Goal: Navigation & Orientation: Find specific page/section

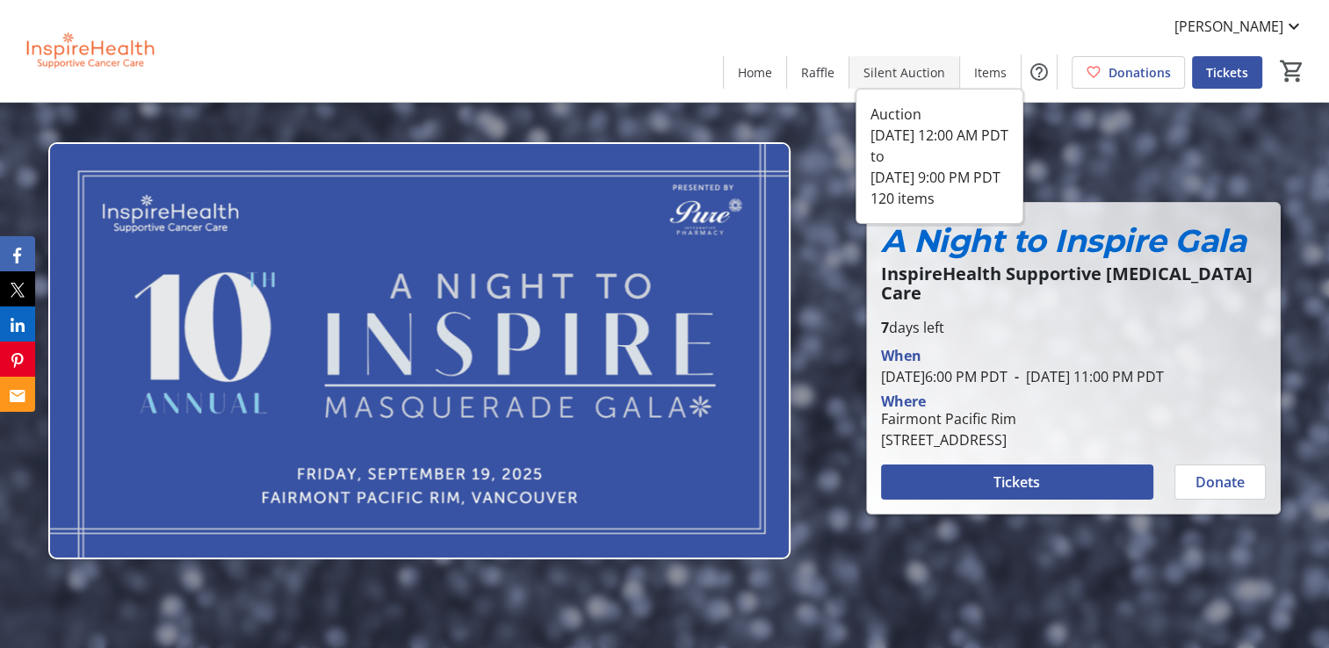
click at [889, 73] on span "Silent Auction" at bounding box center [904, 72] width 82 height 18
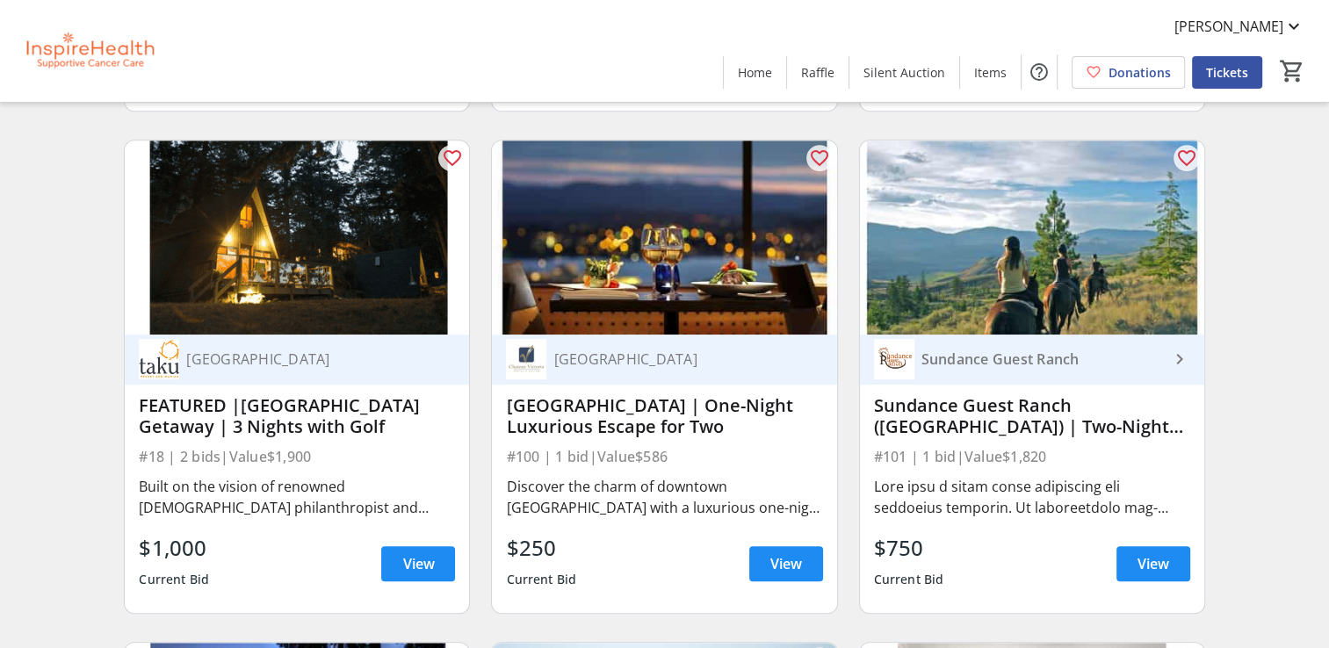
scroll to position [1142, 0]
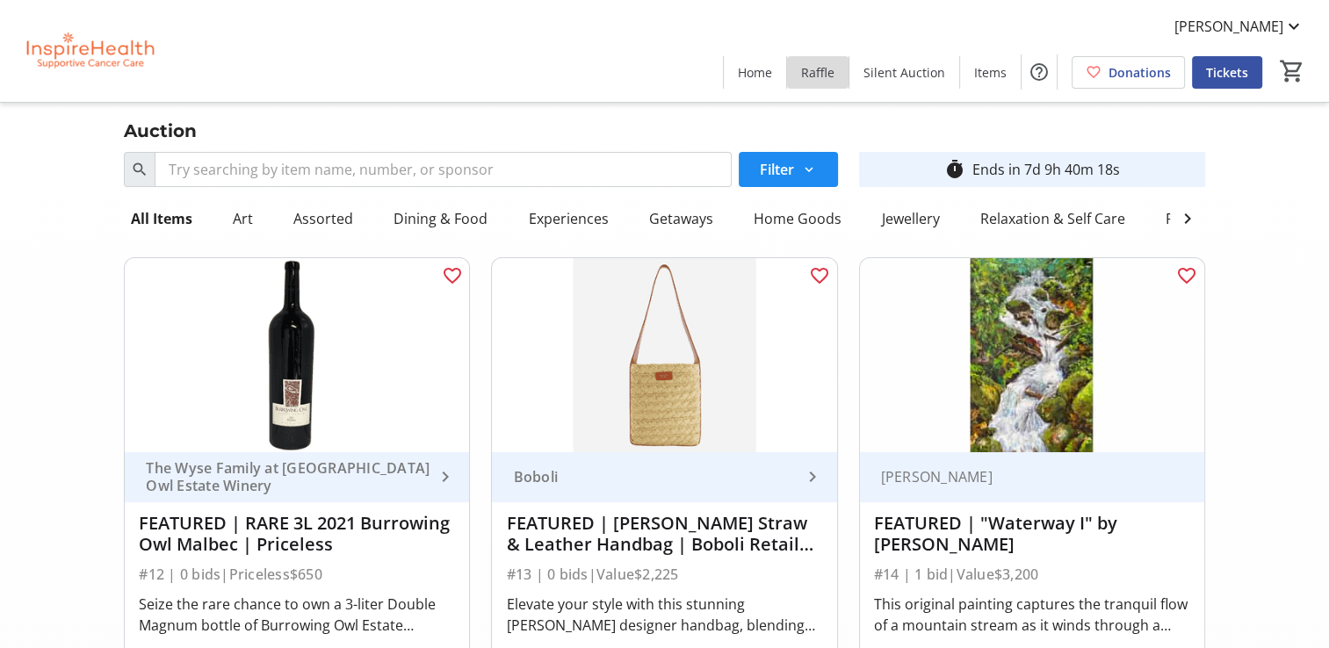
click at [830, 81] on span "Raffle" at bounding box center [817, 72] width 33 height 18
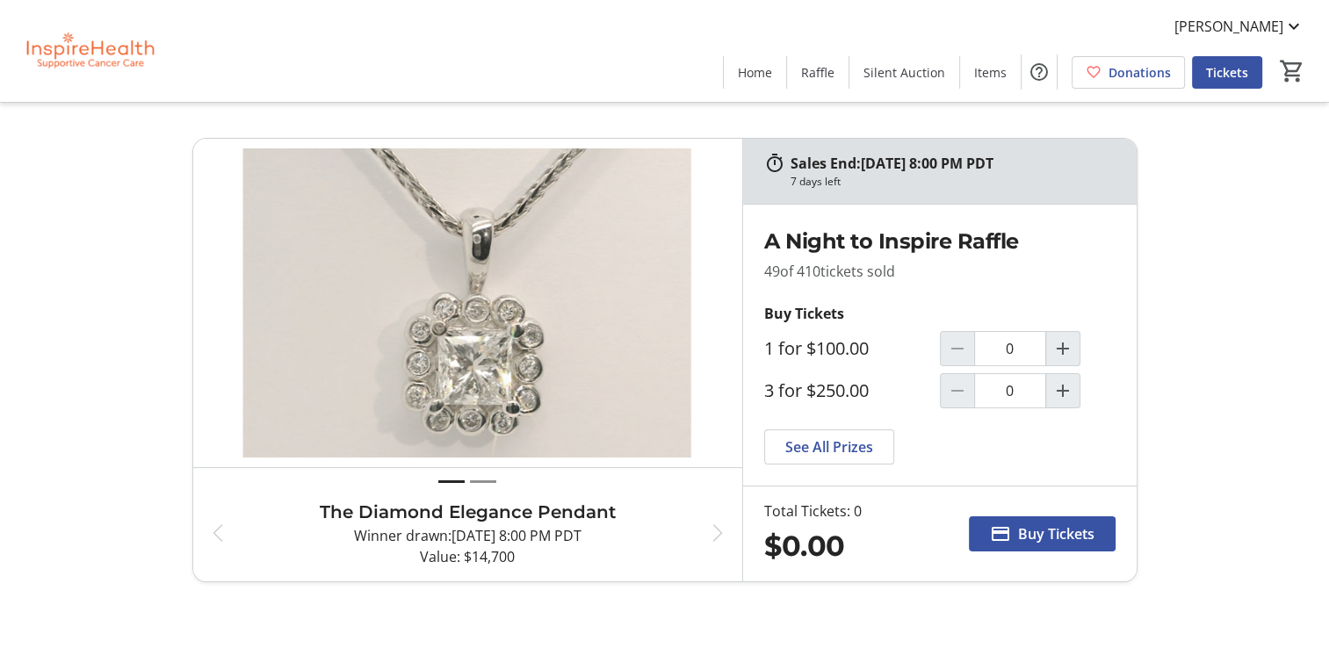
click at [1191, 282] on div "Sales End: 09/19/2025 at 8:00 PM PDT 7 days left Previous The Diamond Elegance …" at bounding box center [664, 360] width 1159 height 444
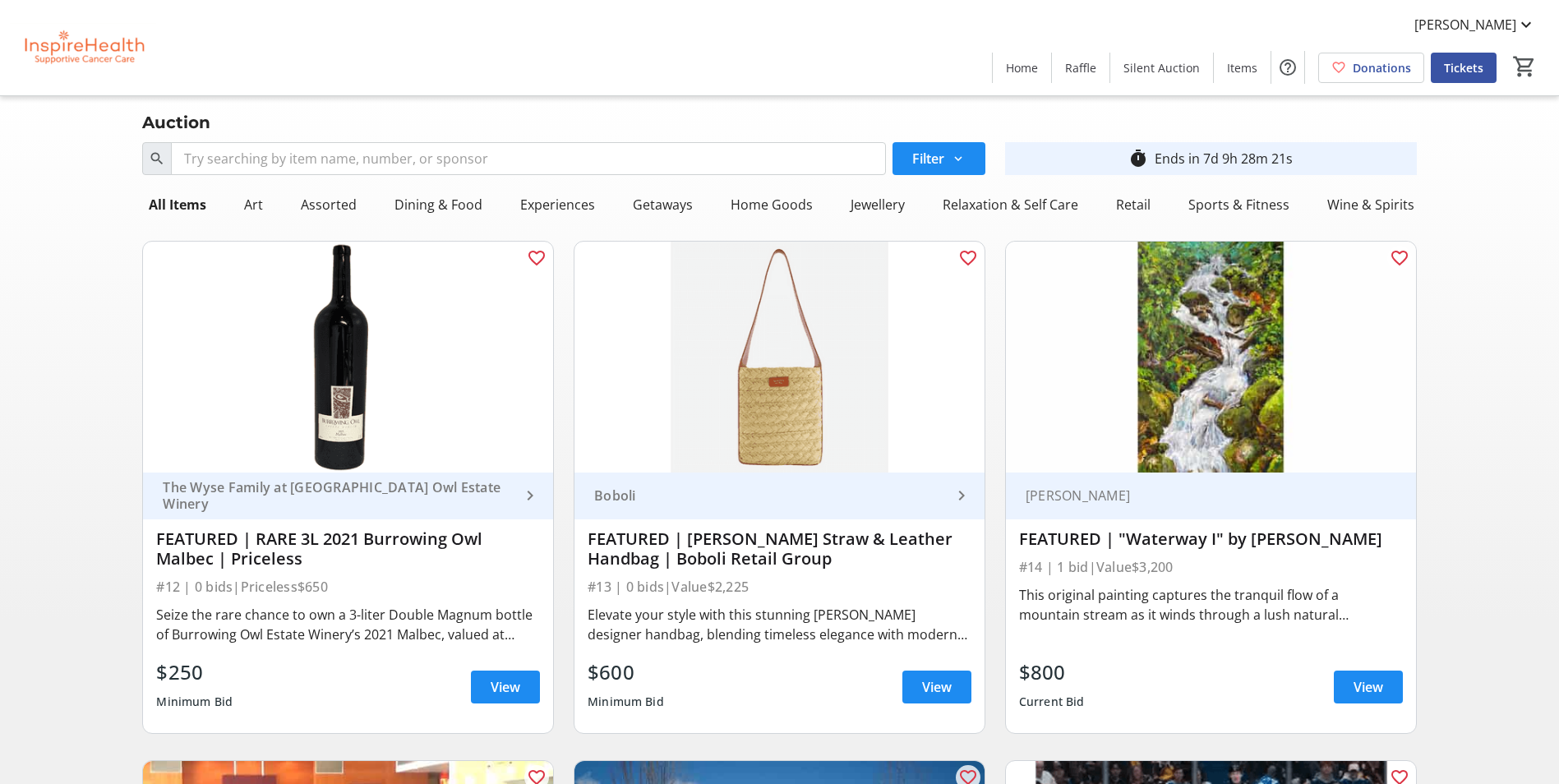
click at [90, 56] on img at bounding box center [83, 48] width 146 height 82
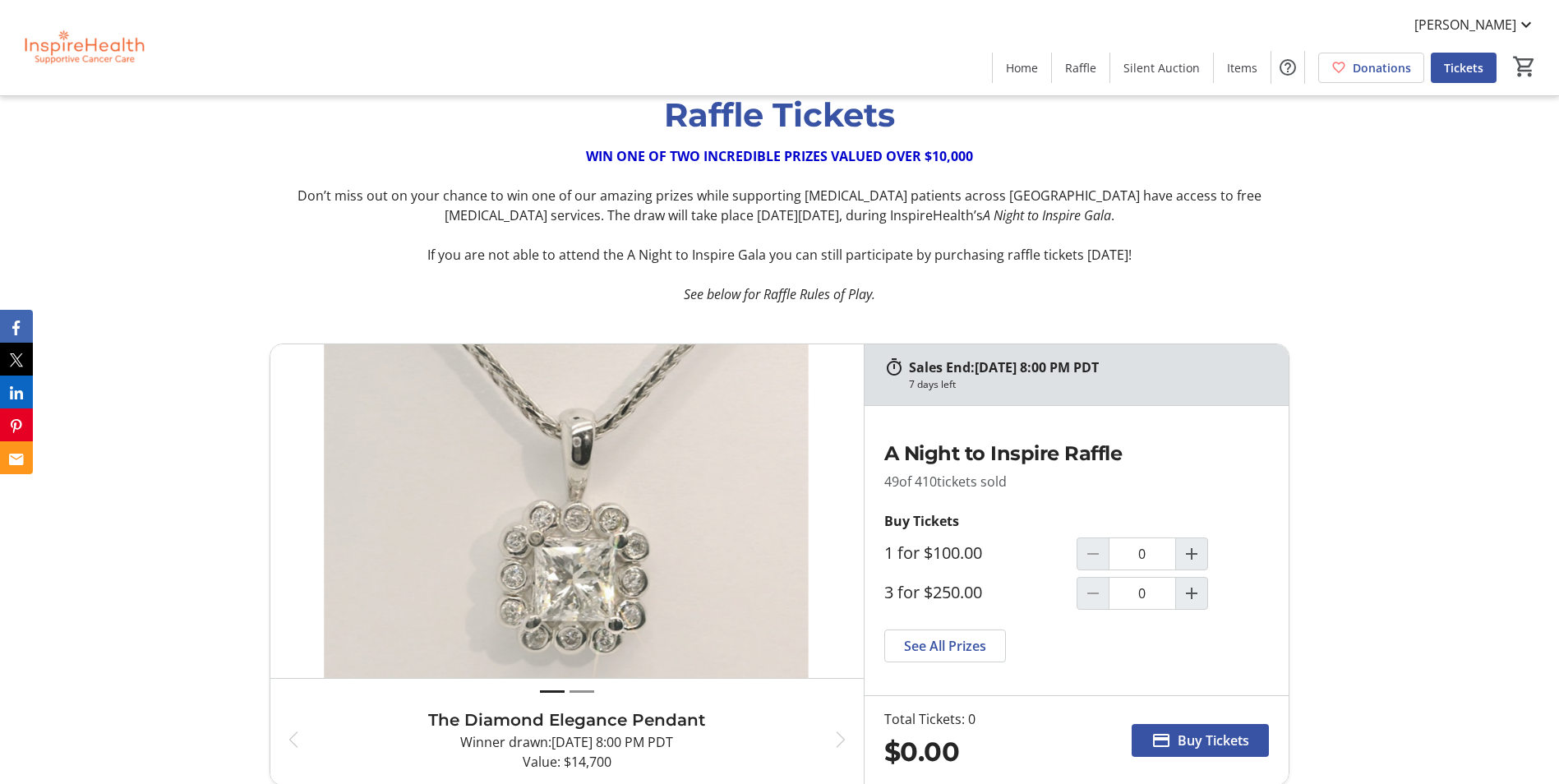
scroll to position [2137, 0]
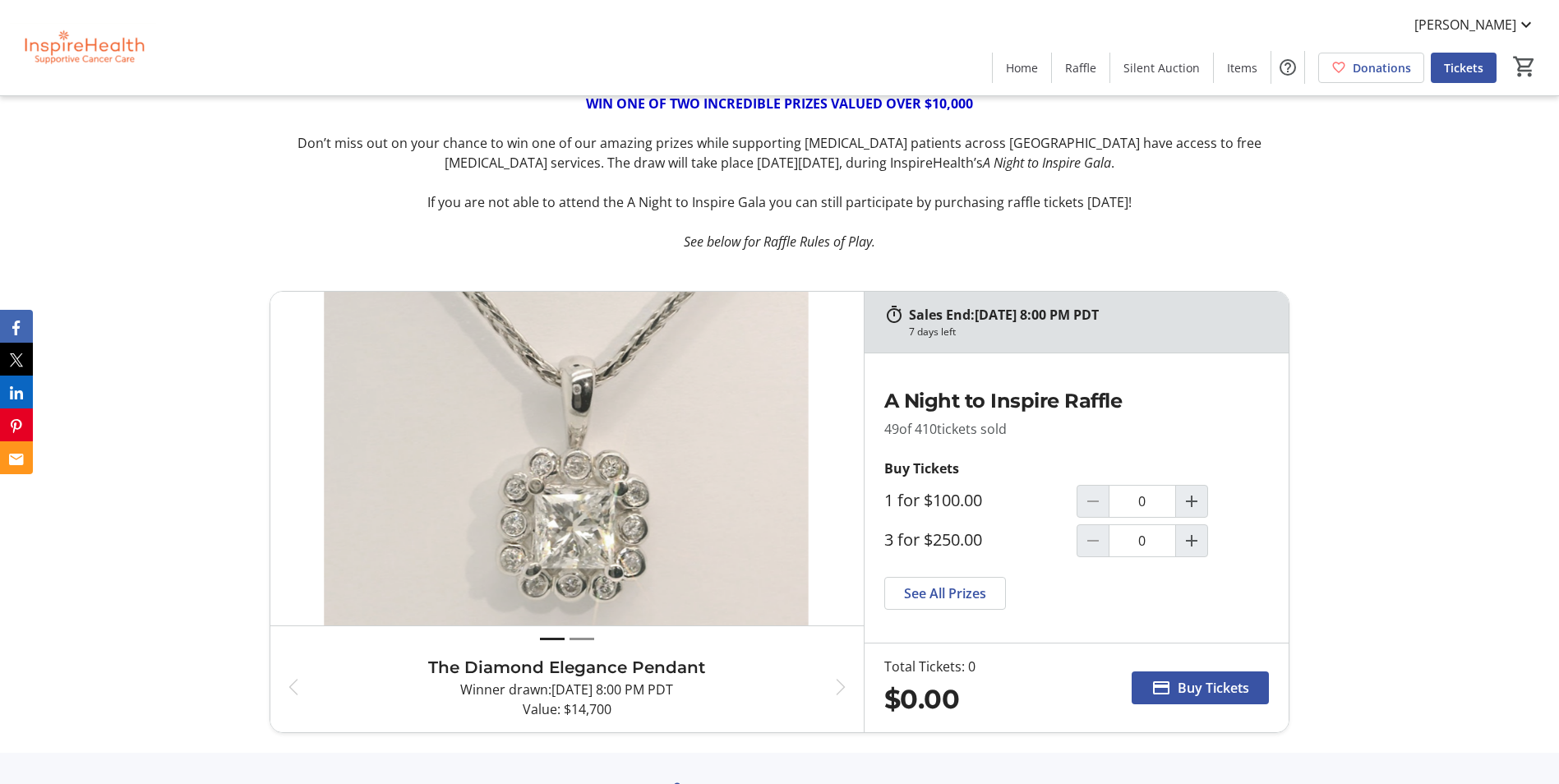
click at [1352, 368] on div "Sales End: [DATE] 8:00 PM PDT 7 days left Previous The Diamond Elegance Pendant…" at bounding box center [780, 512] width 1559 height 482
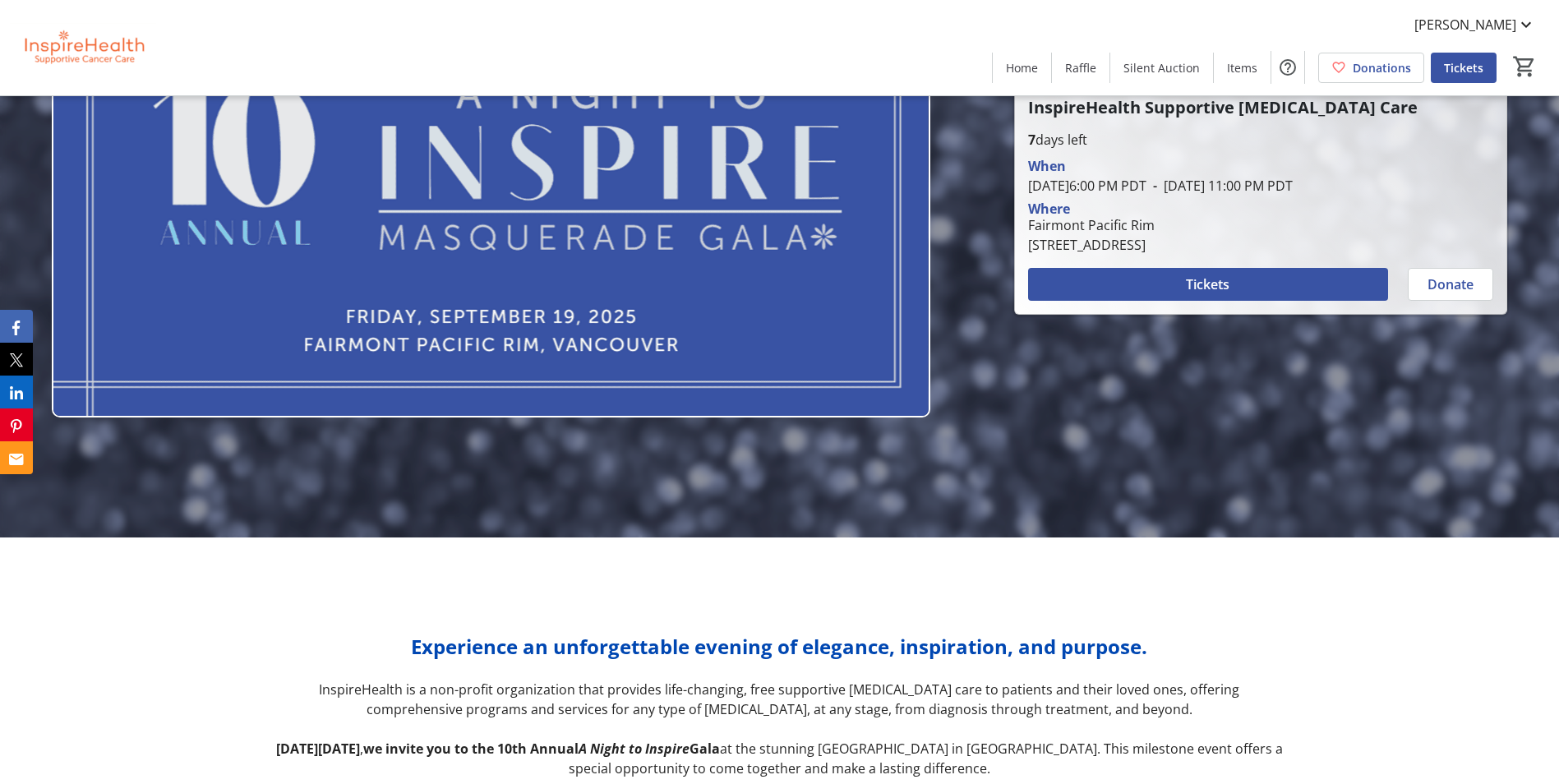
scroll to position [0, 0]
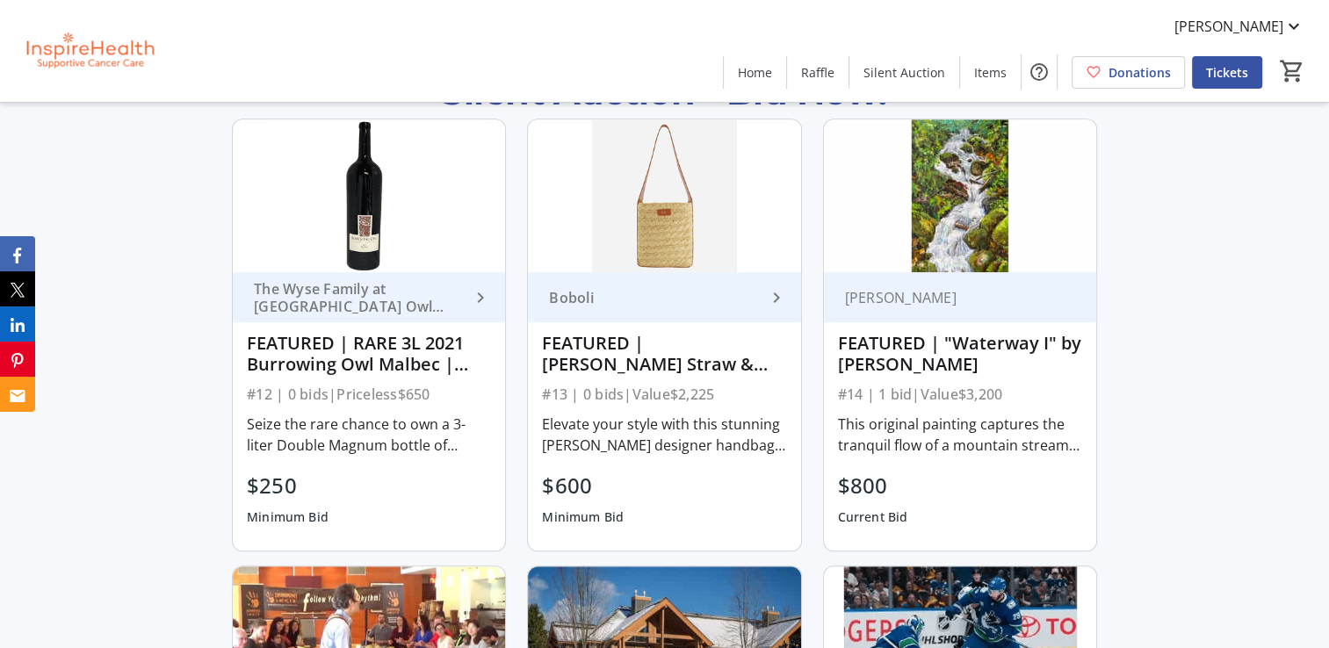
scroll to position [790, 0]
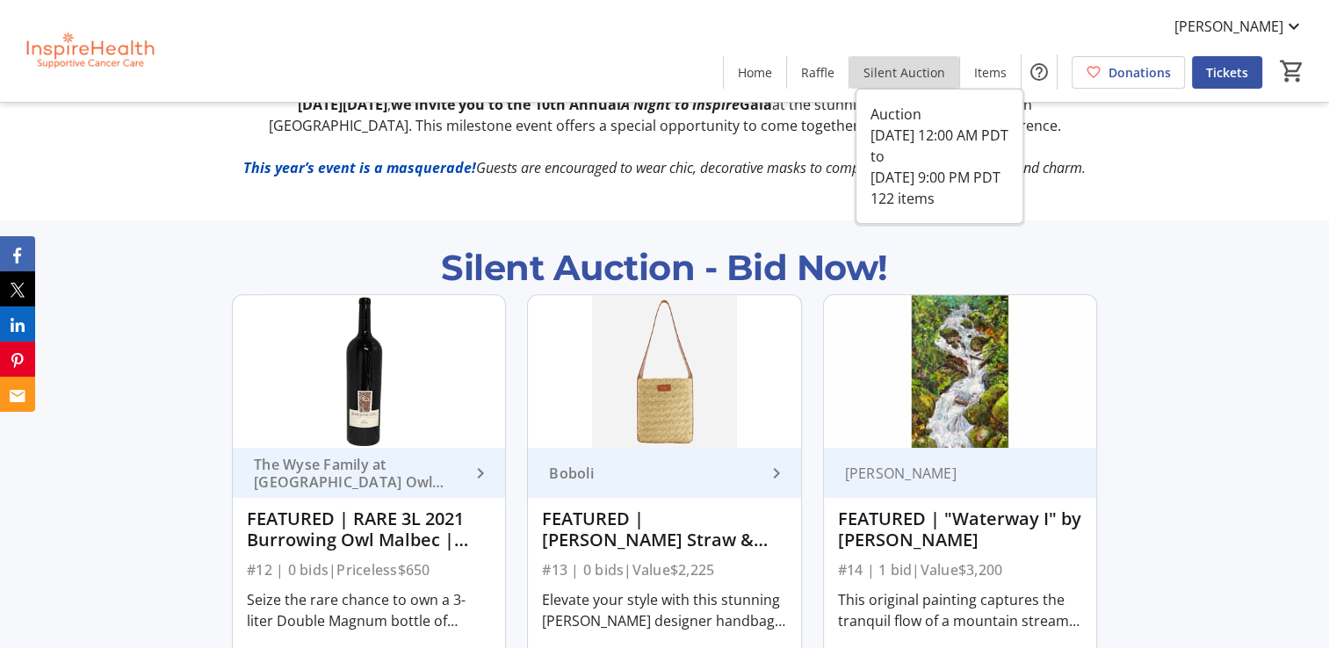
click at [915, 76] on span "Silent Auction" at bounding box center [904, 72] width 82 height 18
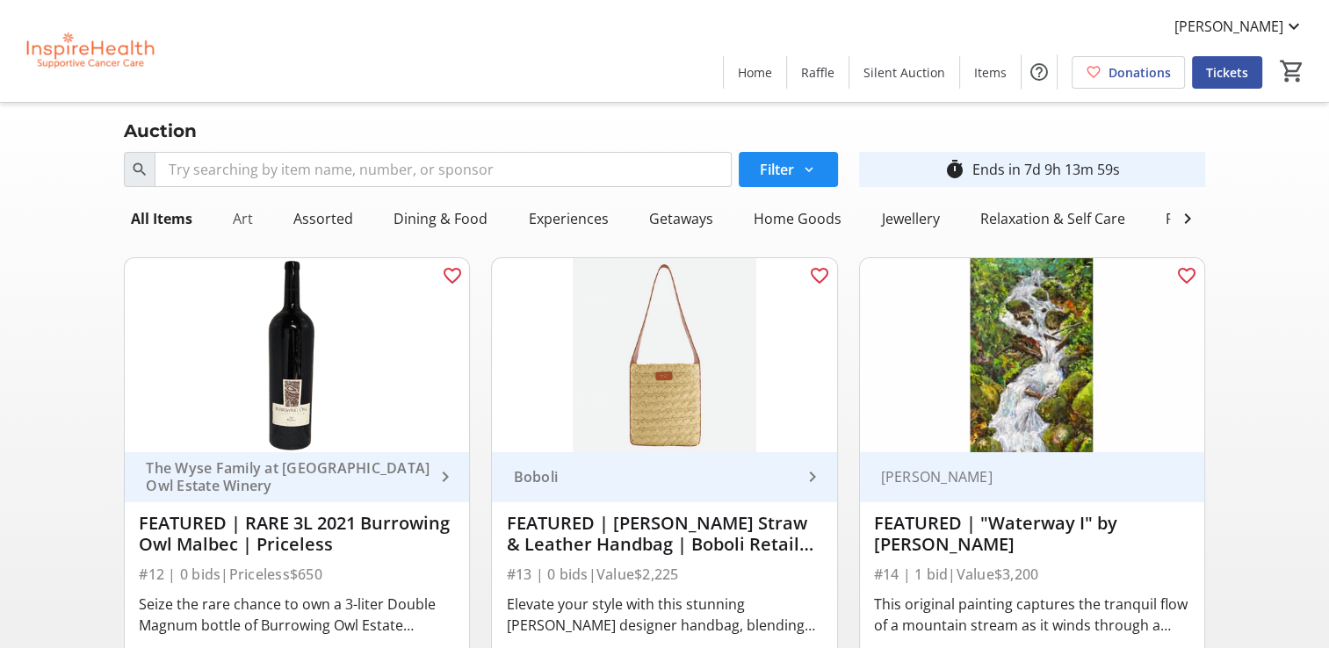
click at [256, 213] on div "Art" at bounding box center [243, 218] width 34 height 35
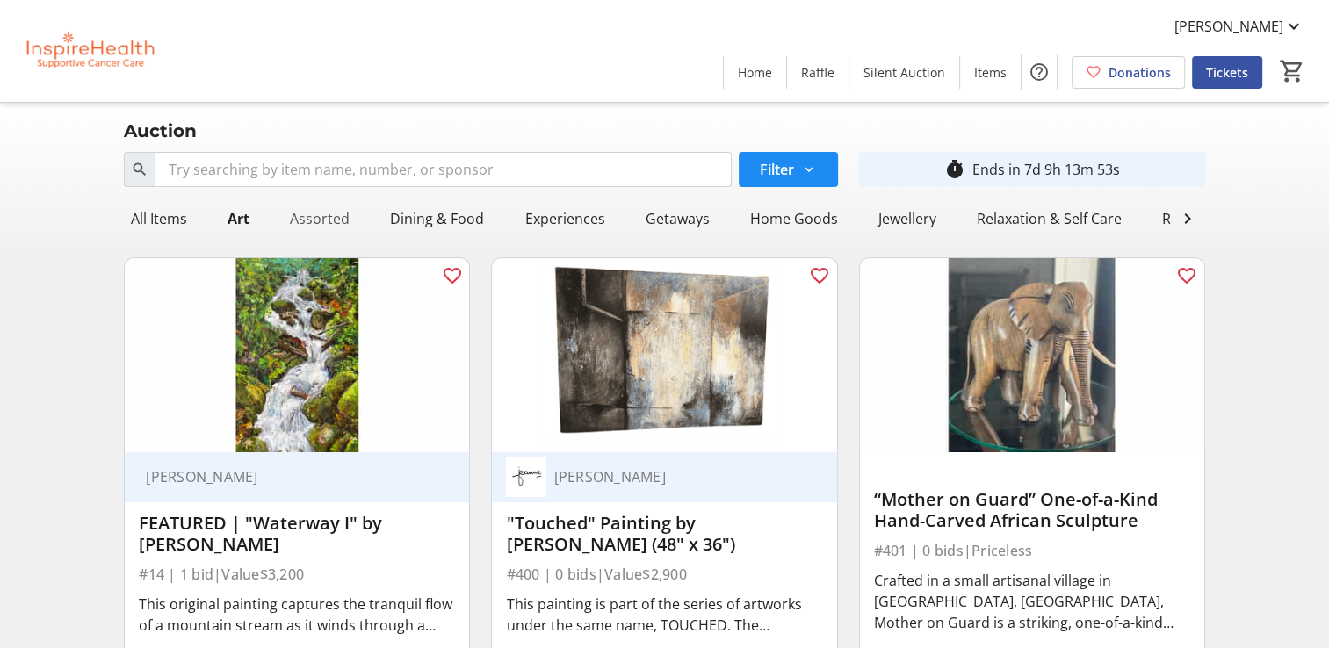
click at [306, 212] on div "Assorted" at bounding box center [320, 218] width 74 height 35
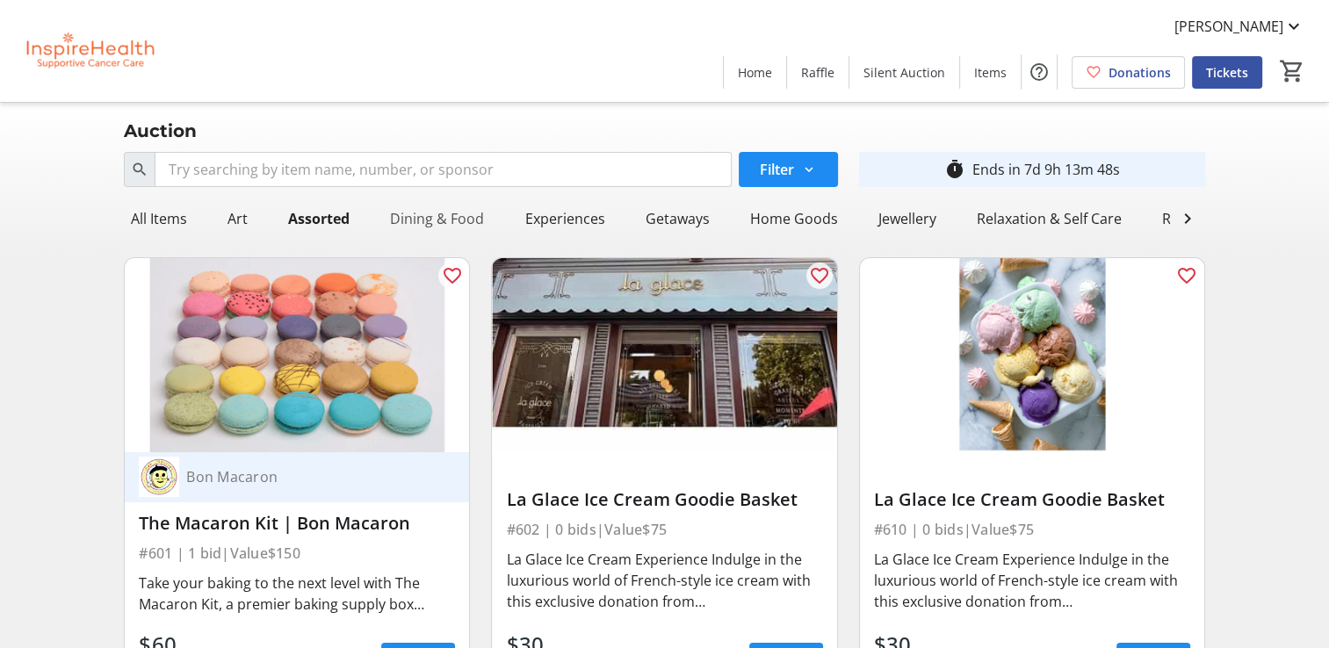
click at [428, 219] on div "Dining & Food" at bounding box center [437, 218] width 108 height 35
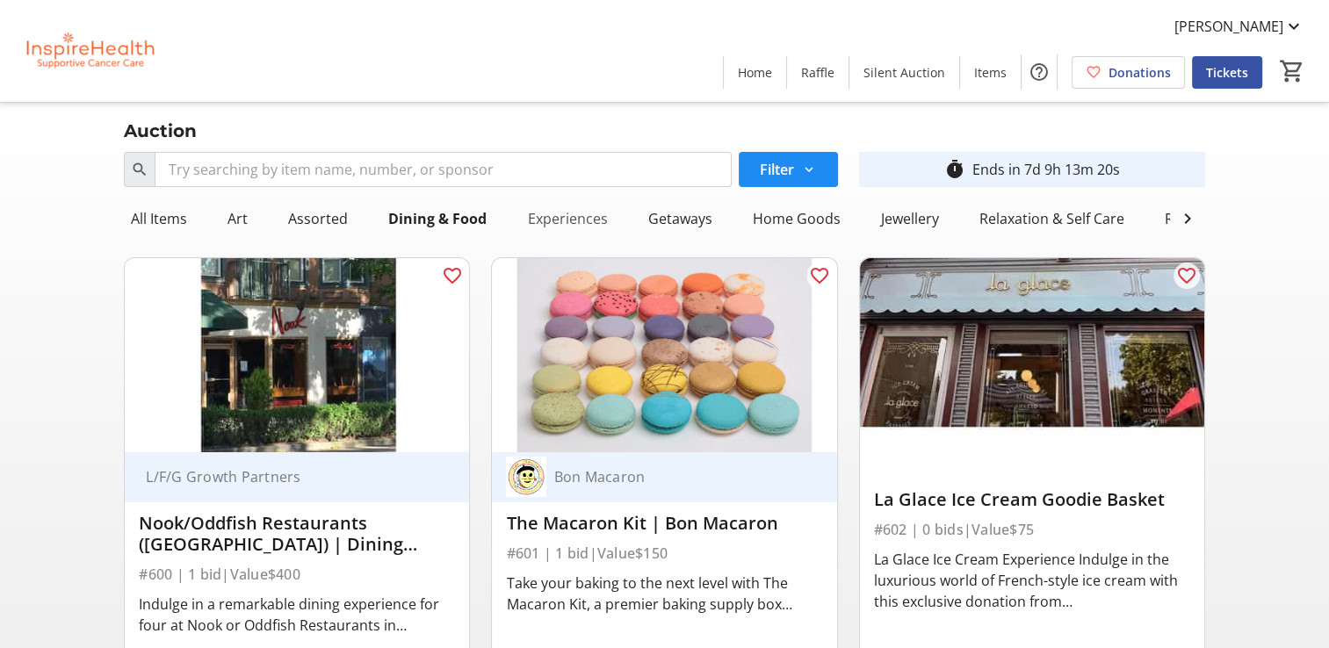
click at [572, 218] on div "Experiences" at bounding box center [567, 218] width 94 height 35
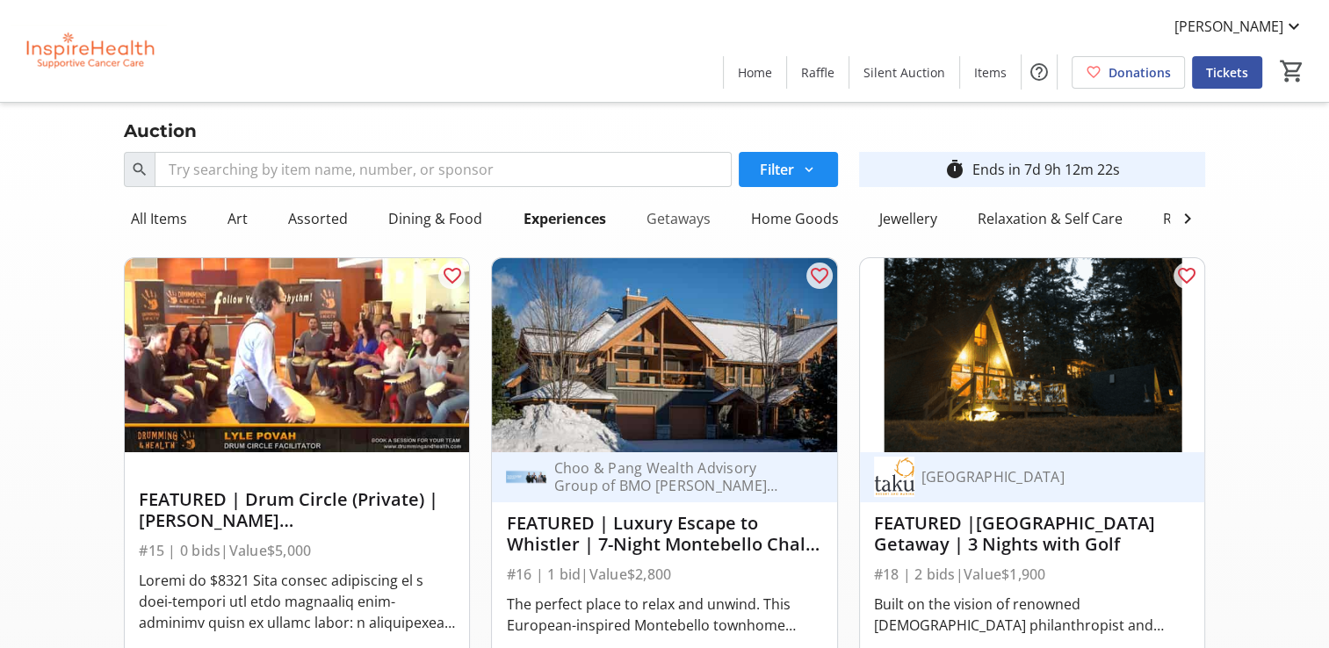
click at [678, 222] on div "Getaways" at bounding box center [678, 218] width 78 height 35
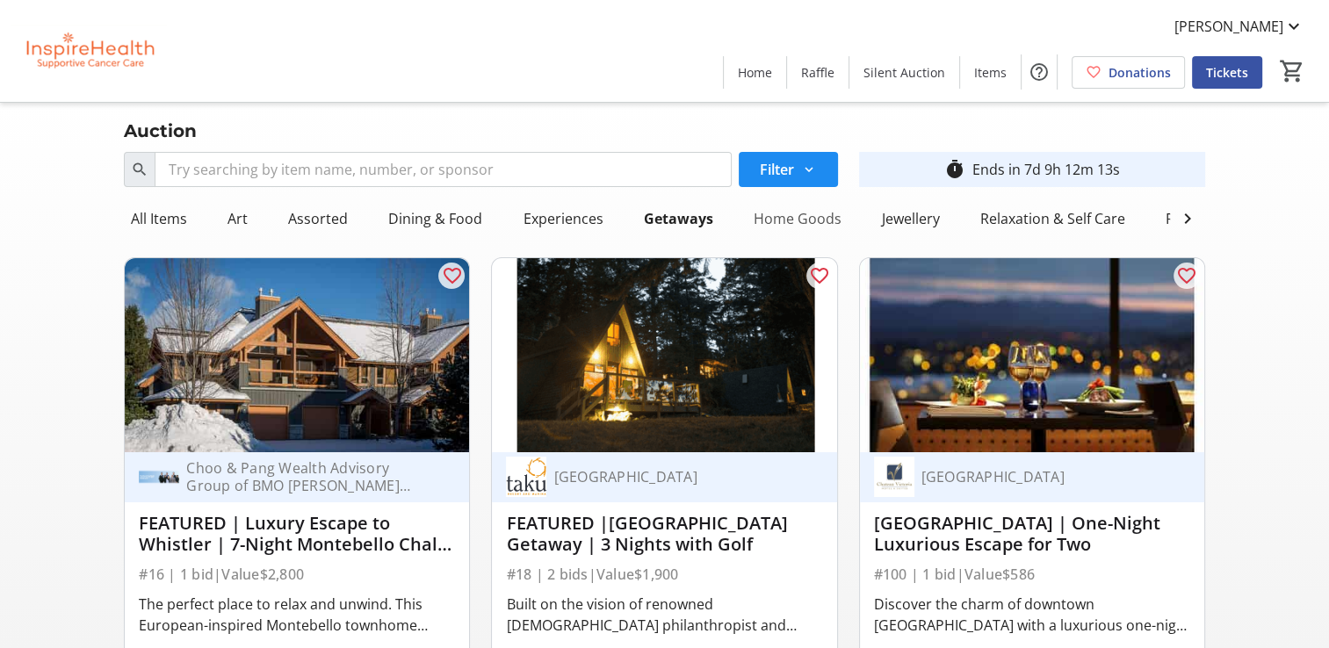
click at [803, 221] on div "Home Goods" at bounding box center [797, 218] width 102 height 35
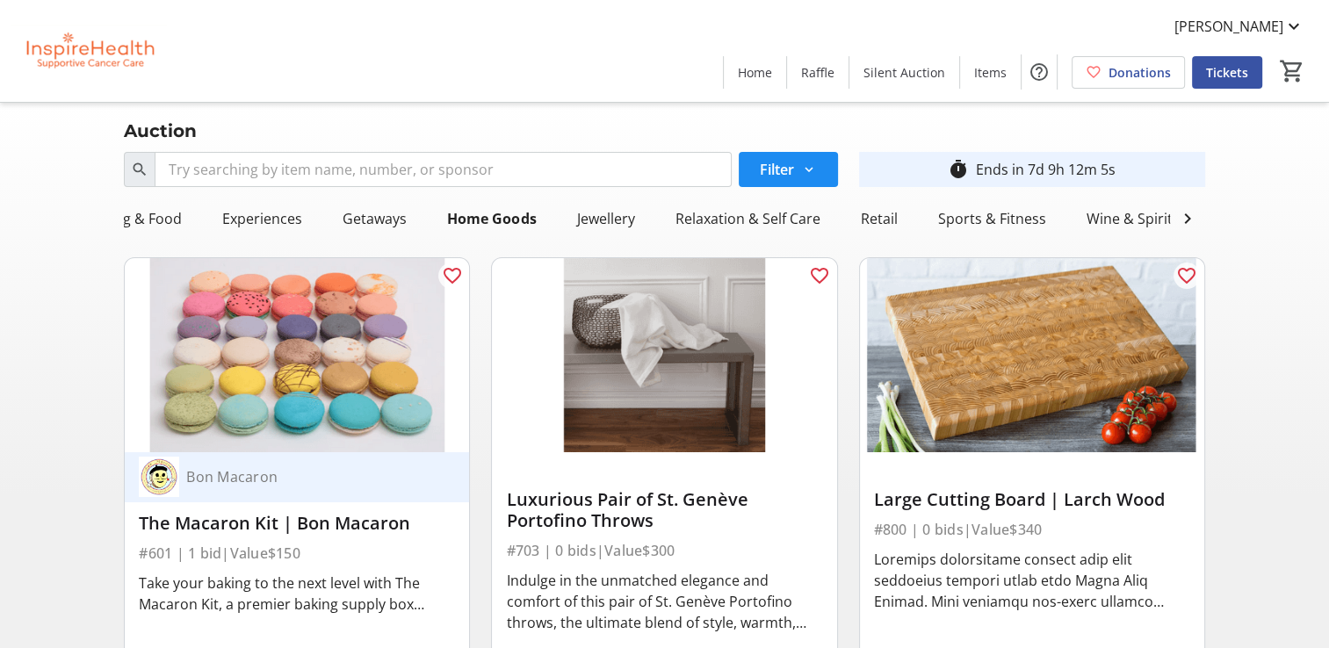
scroll to position [0, 271]
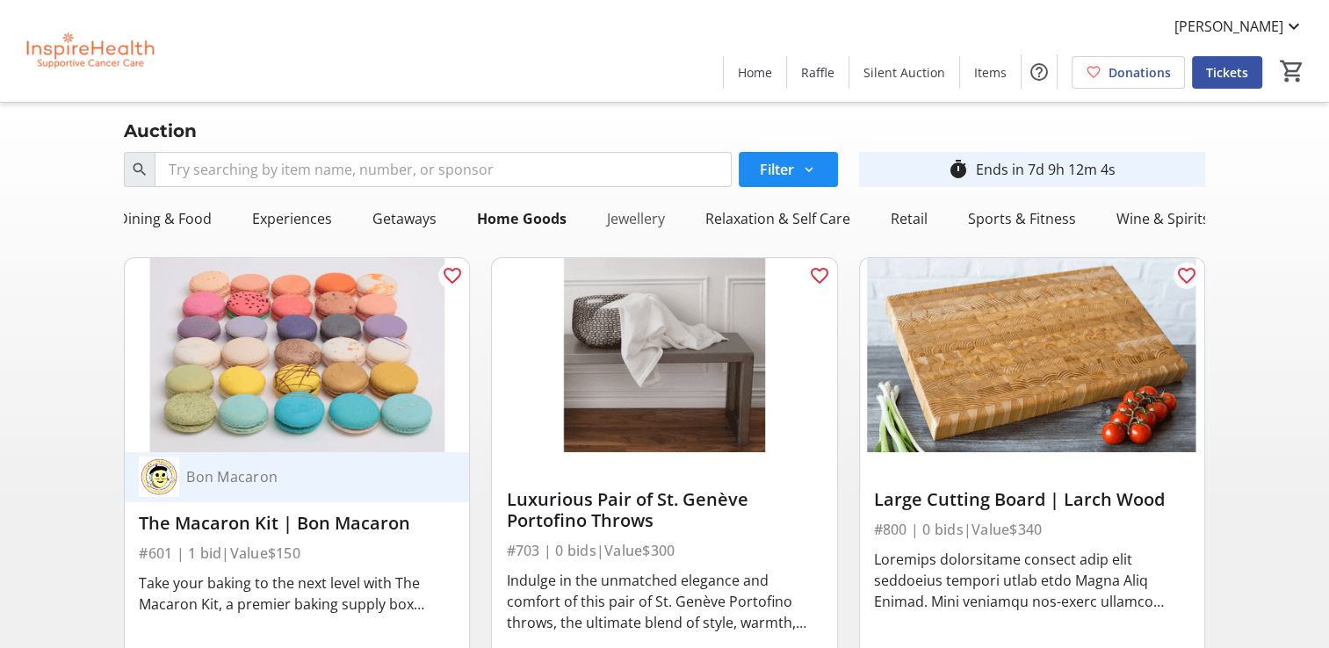
click at [661, 214] on div "Jewellery" at bounding box center [635, 218] width 72 height 35
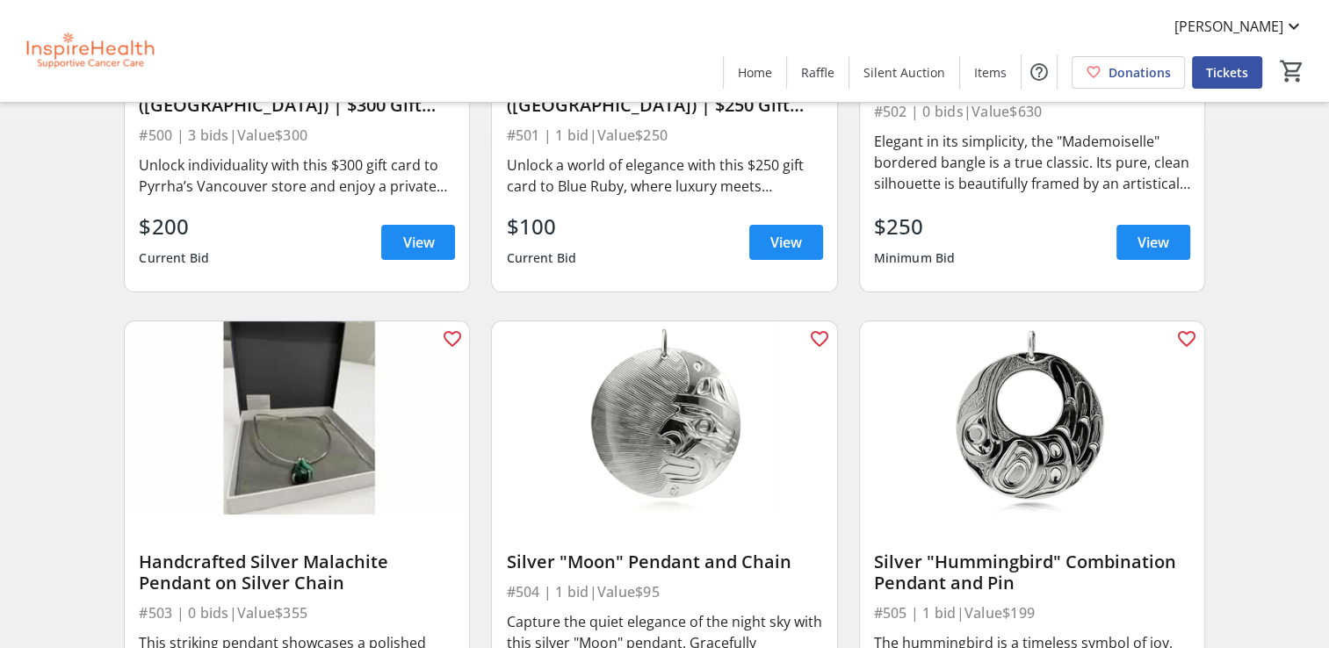
scroll to position [0, 0]
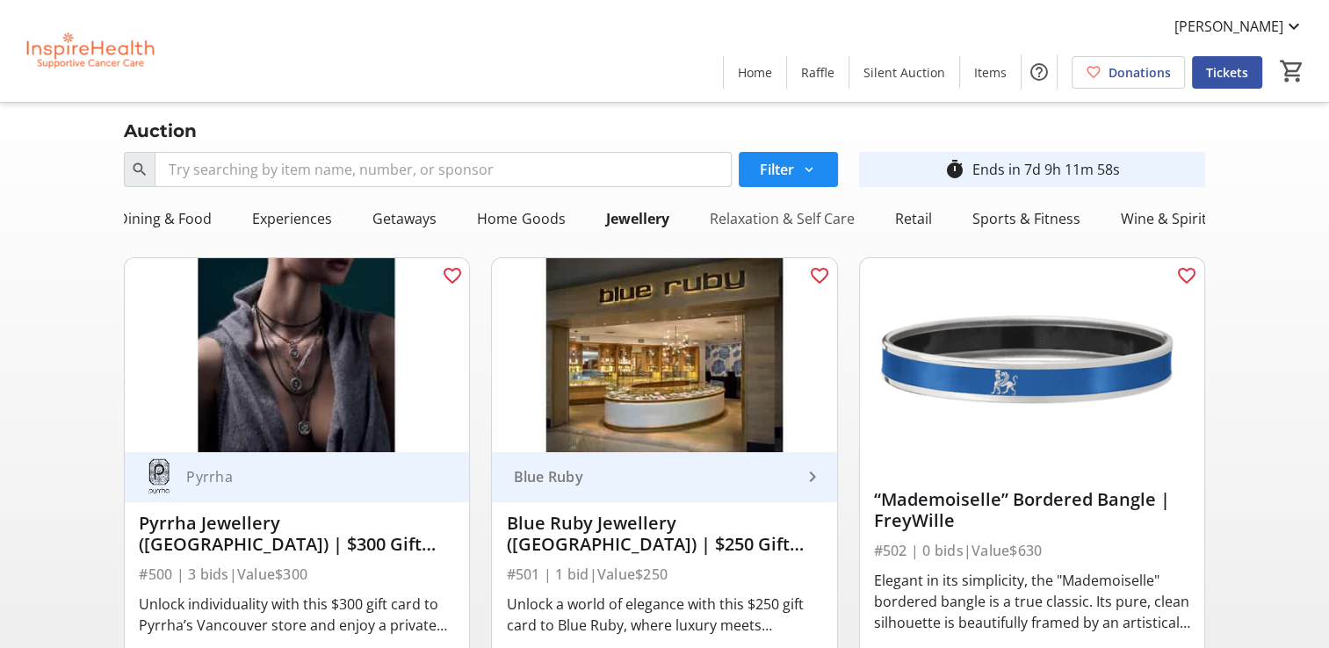
click at [752, 220] on div "Relaxation & Self Care" at bounding box center [781, 218] width 159 height 35
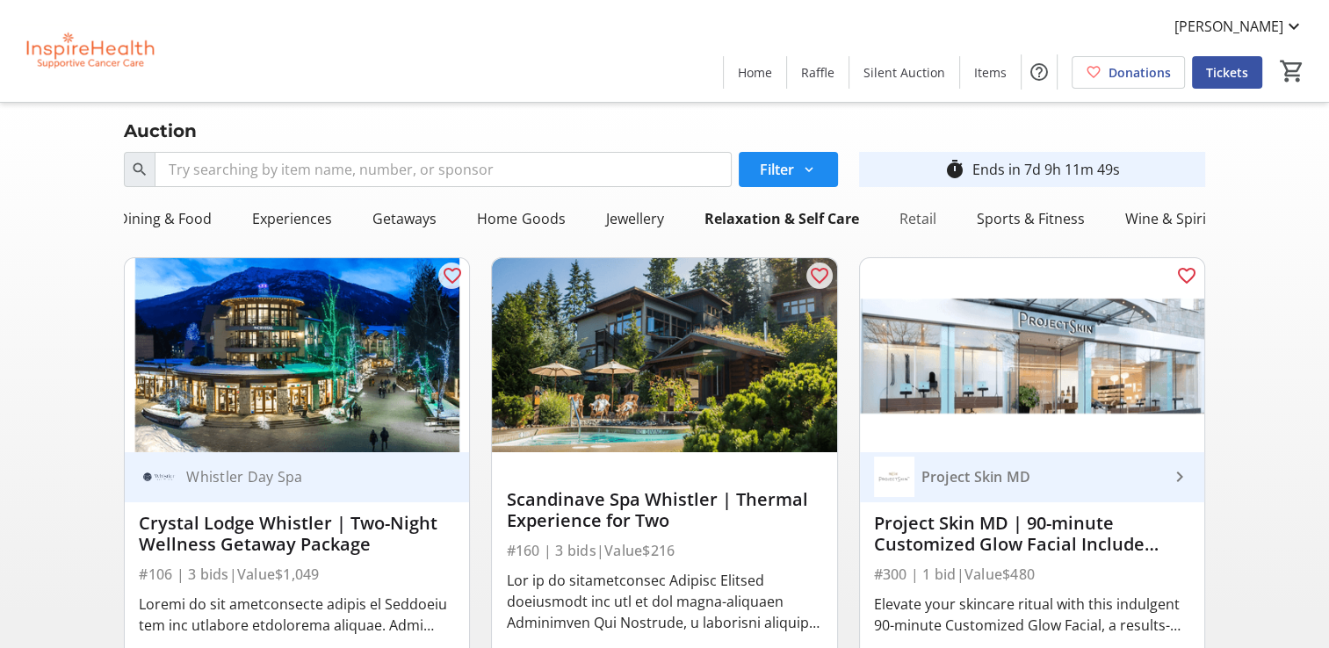
click at [895, 221] on div "Retail" at bounding box center [917, 218] width 51 height 35
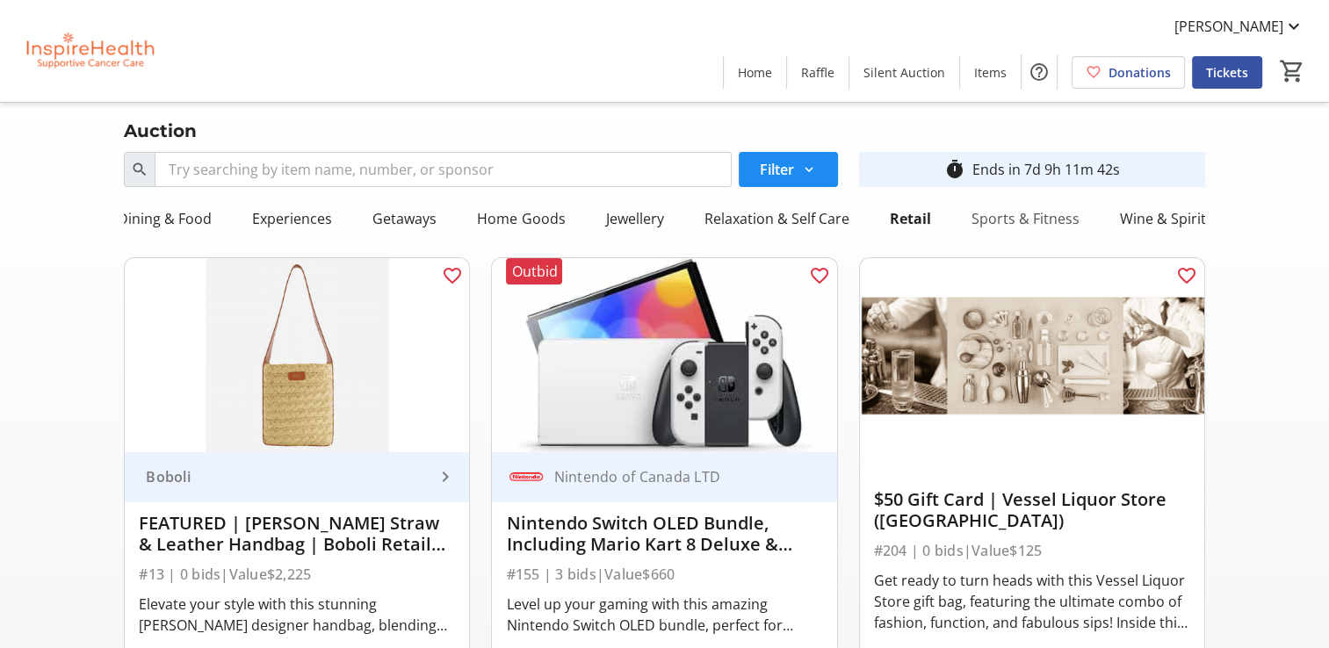
click at [986, 223] on div "Sports & Fitness" at bounding box center [1025, 218] width 122 height 35
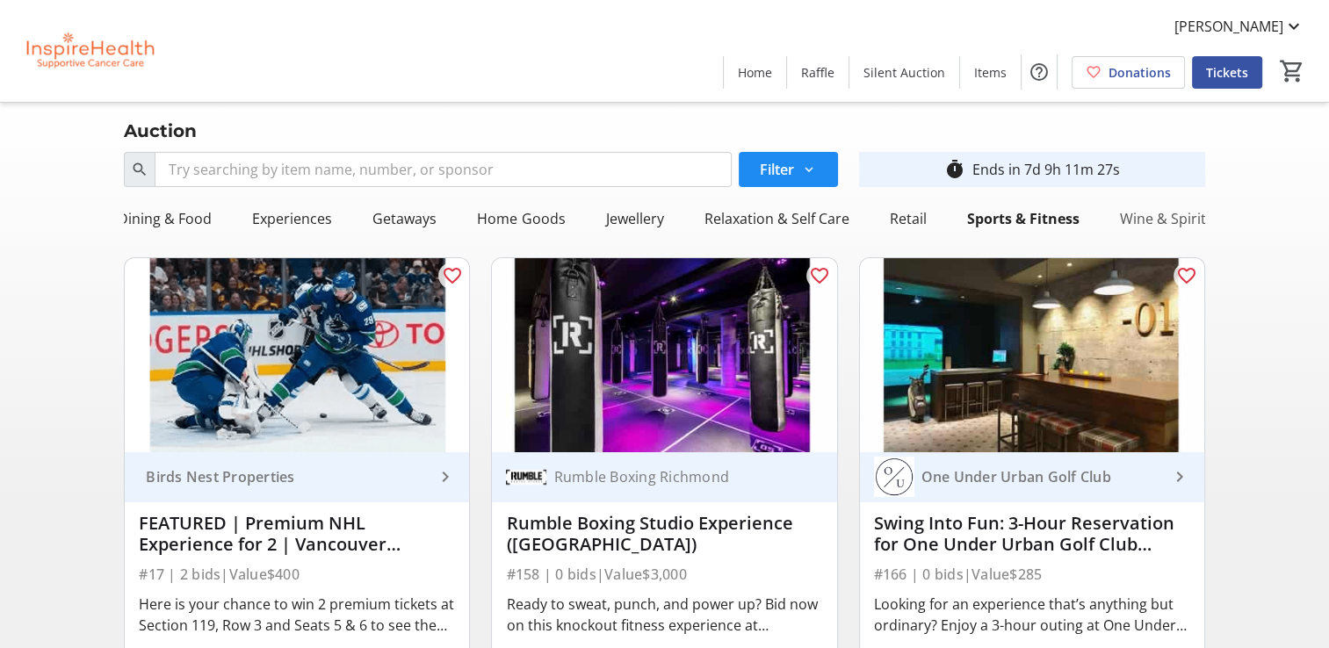
click at [1162, 218] on div "Wine & Spirits" at bounding box center [1165, 218] width 107 height 35
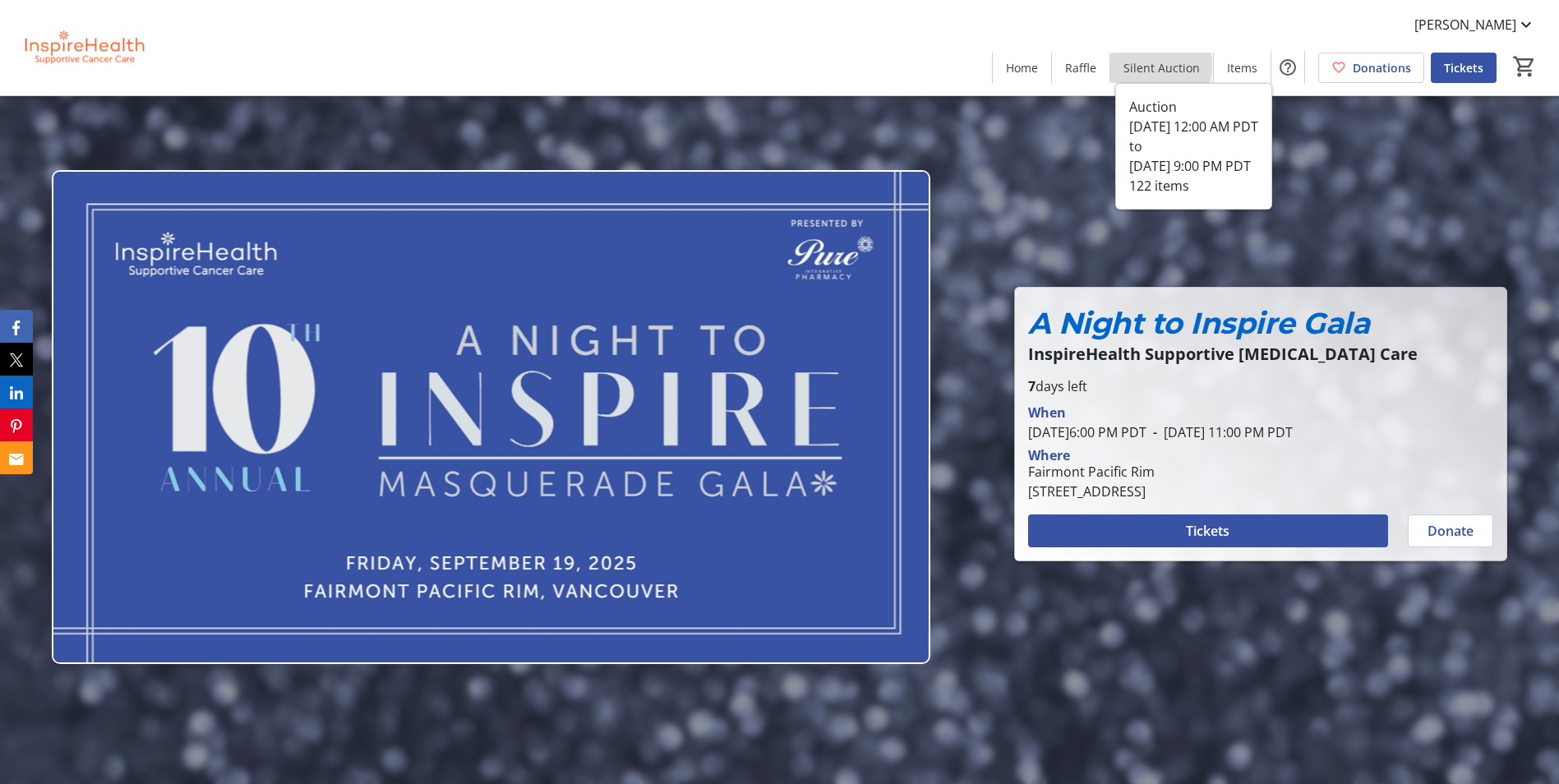
click at [1153, 65] on span "Silent Auction" at bounding box center [1162, 67] width 77 height 17
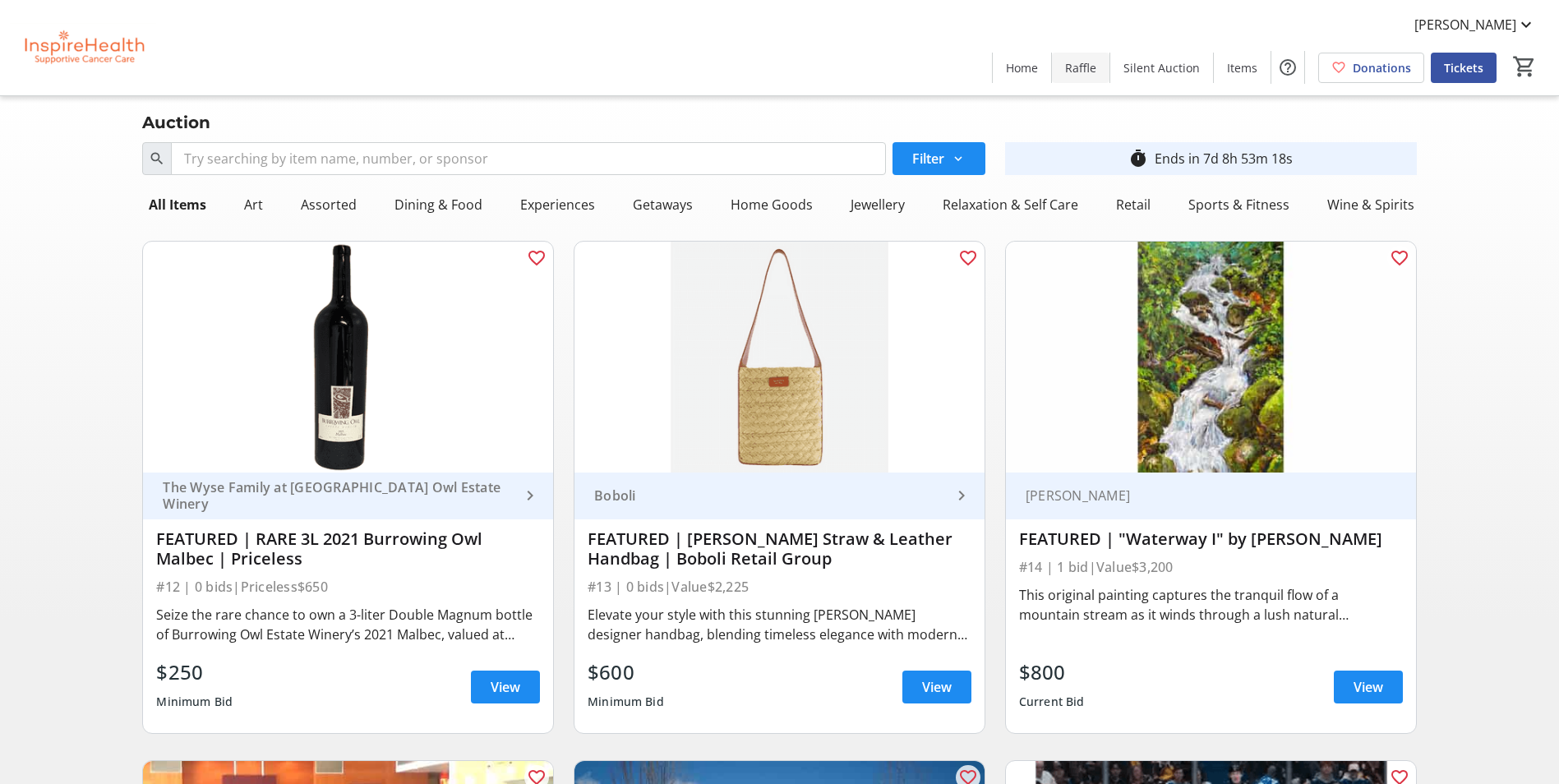
click at [1071, 70] on span "Raffle" at bounding box center [1080, 67] width 31 height 17
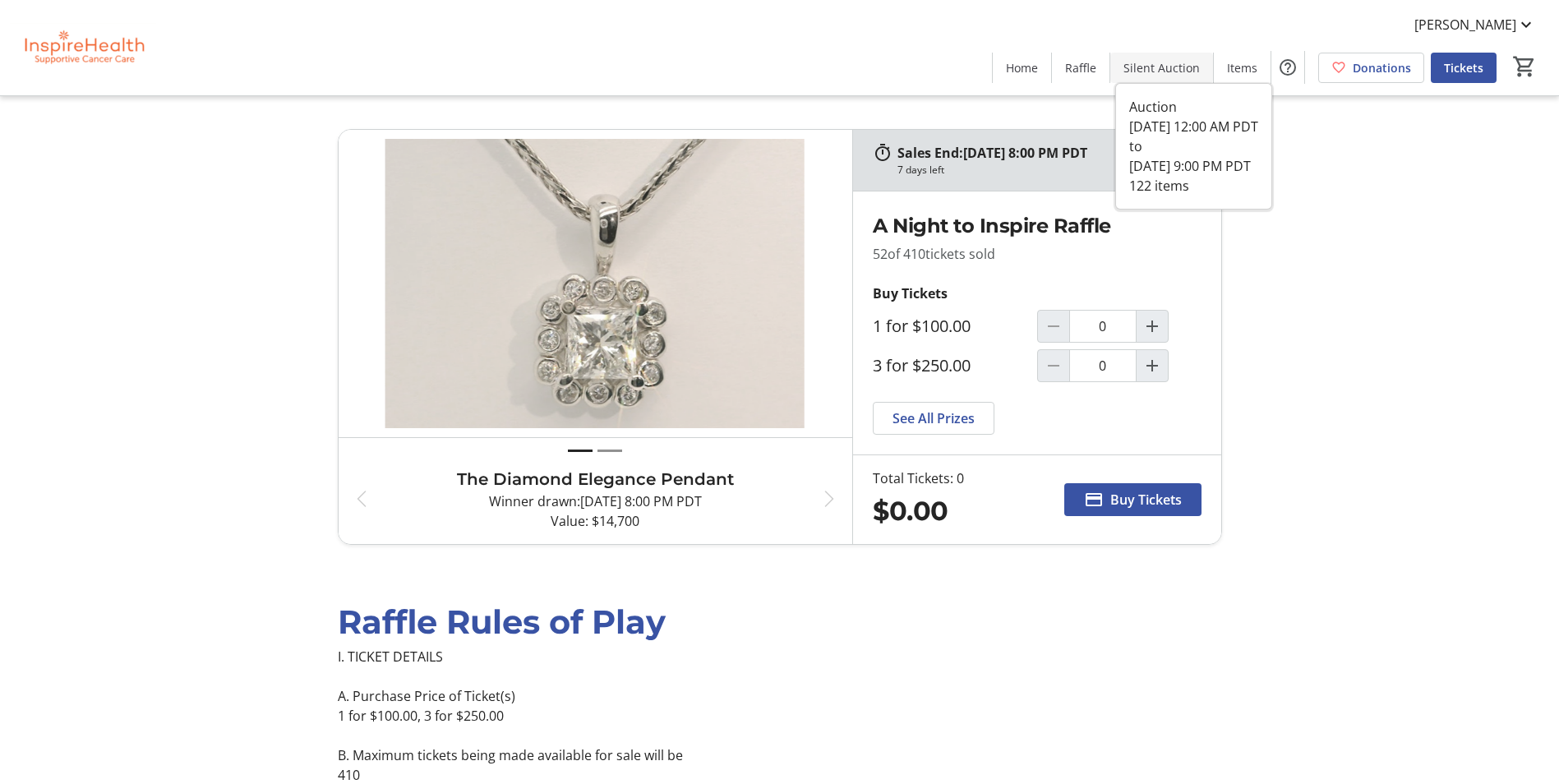
click at [1144, 59] on span "Silent Auction" at bounding box center [1162, 67] width 77 height 17
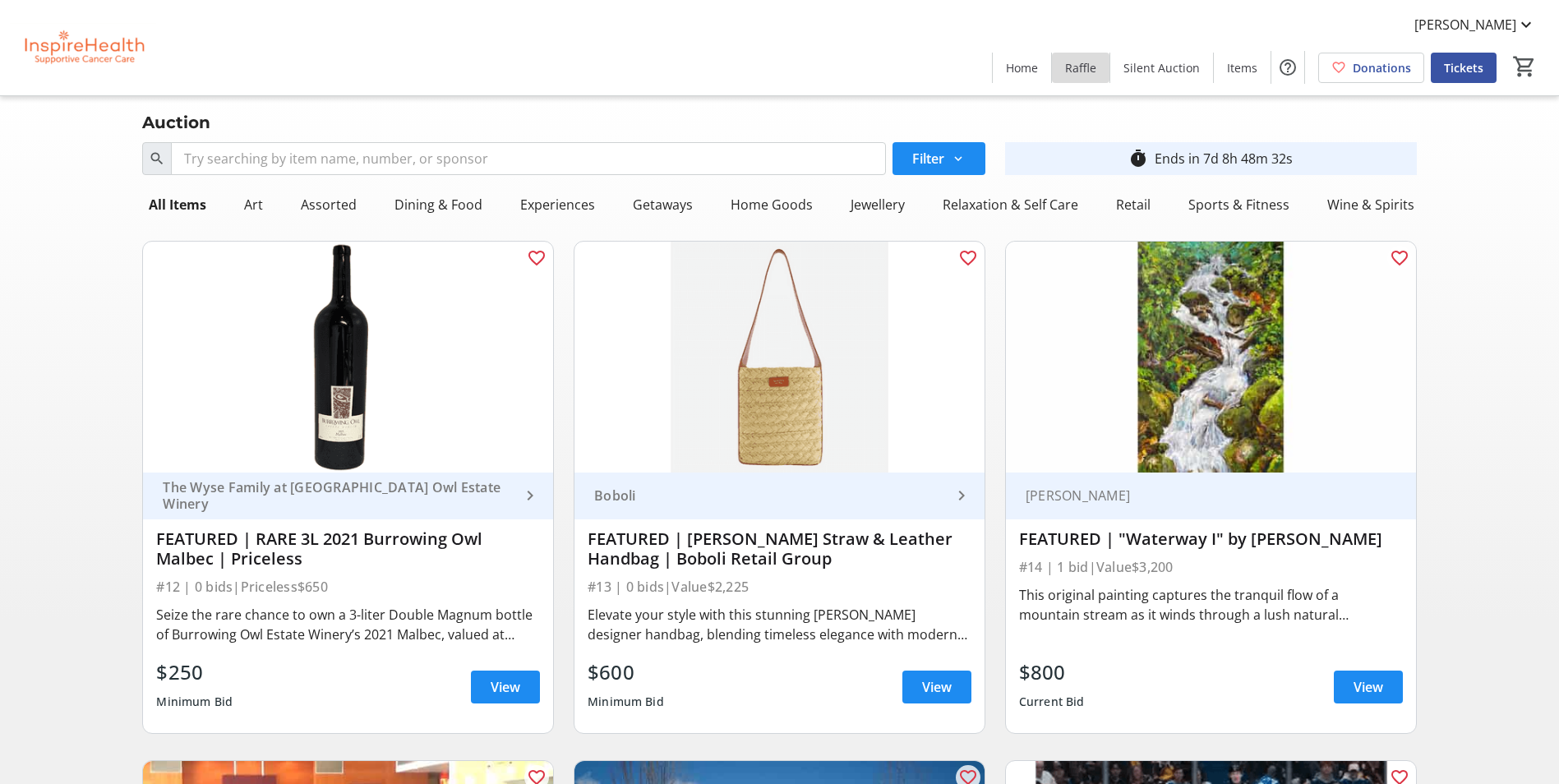
click at [1092, 69] on span "Raffle" at bounding box center [1080, 67] width 31 height 17
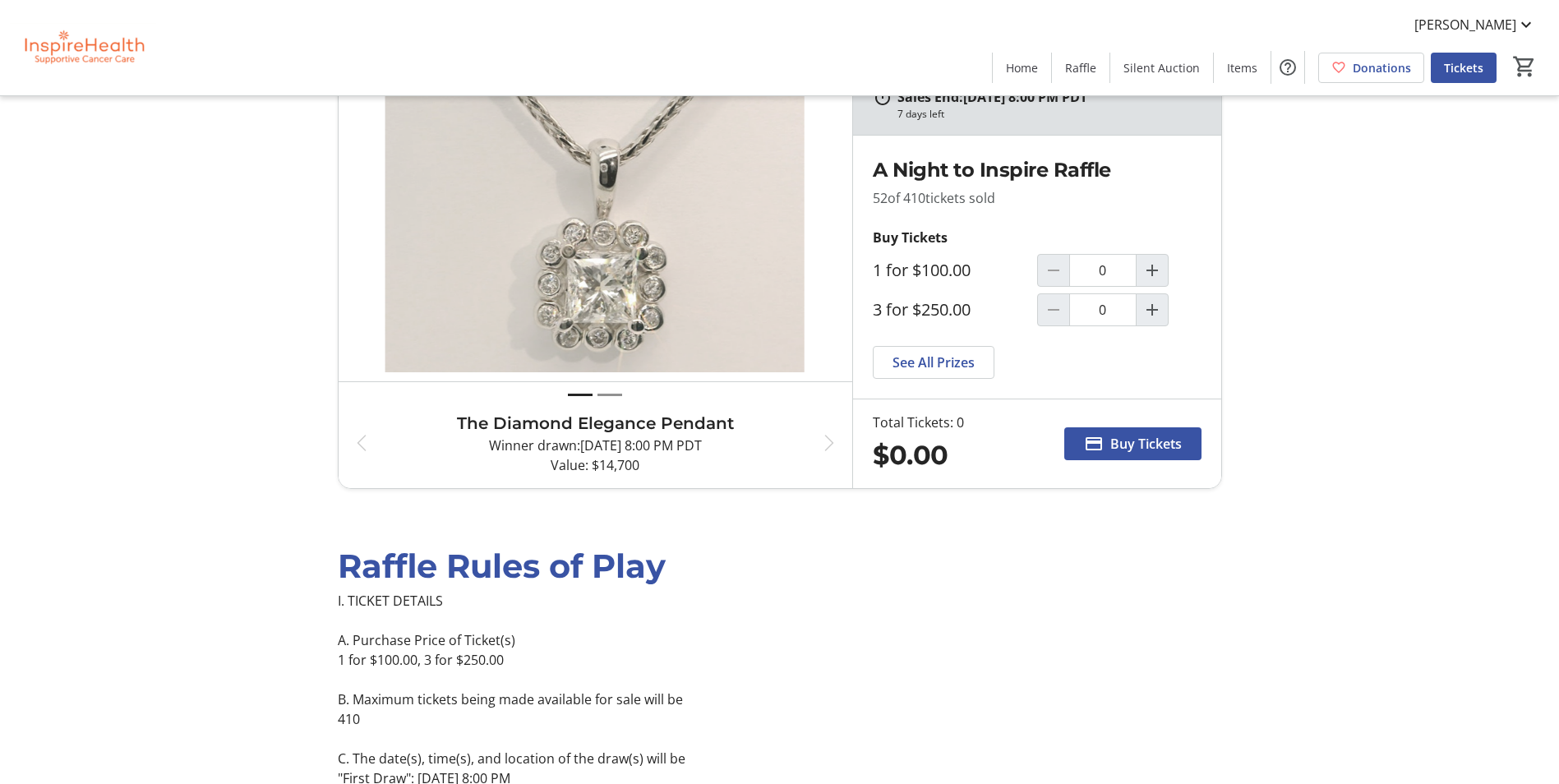
scroll to position [82, 0]
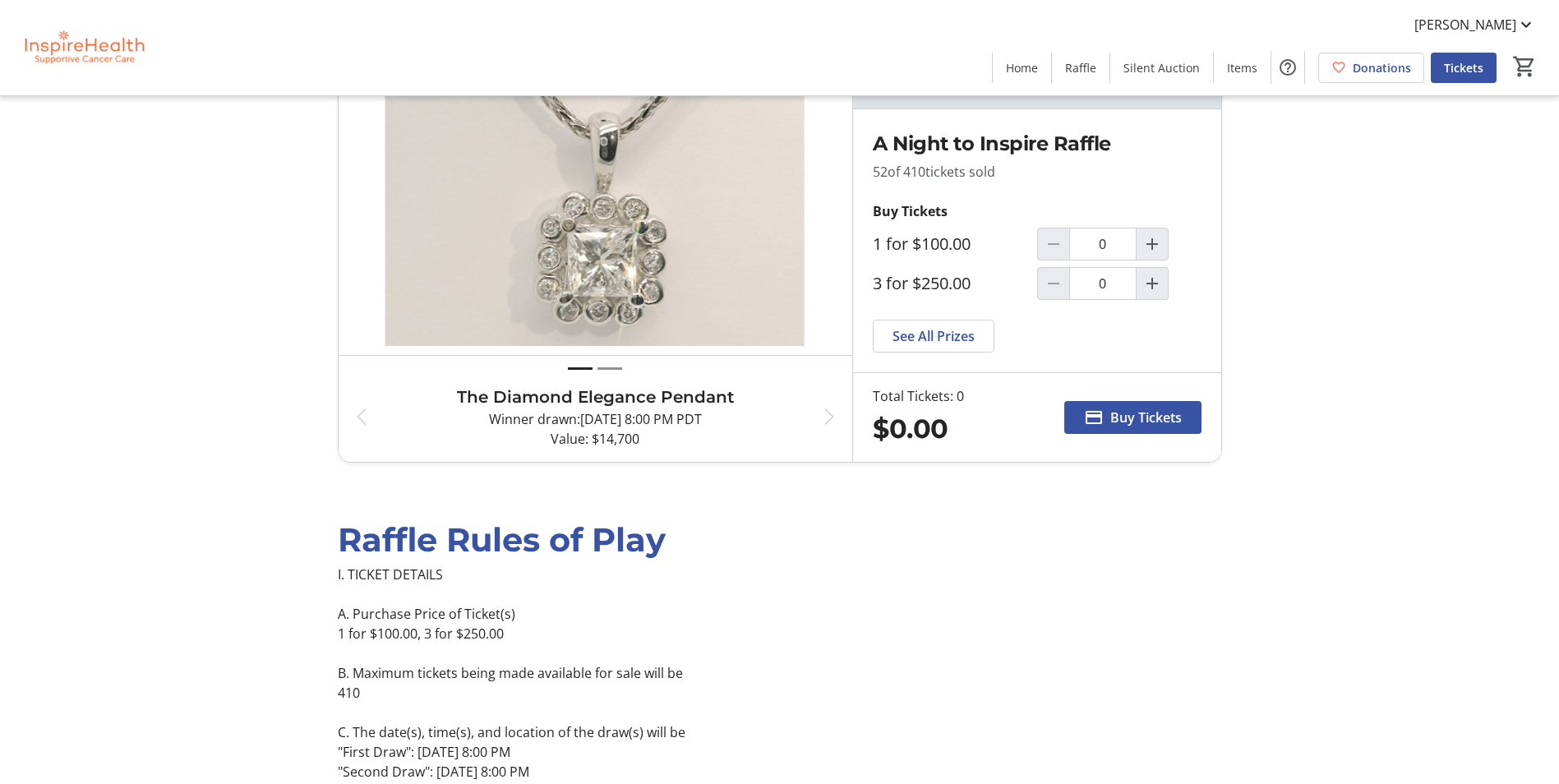
drag, startPoint x: 1246, startPoint y: 65, endPoint x: 1231, endPoint y: 65, distance: 15.0
click at [1246, 65] on span "Items" at bounding box center [1242, 67] width 30 height 17
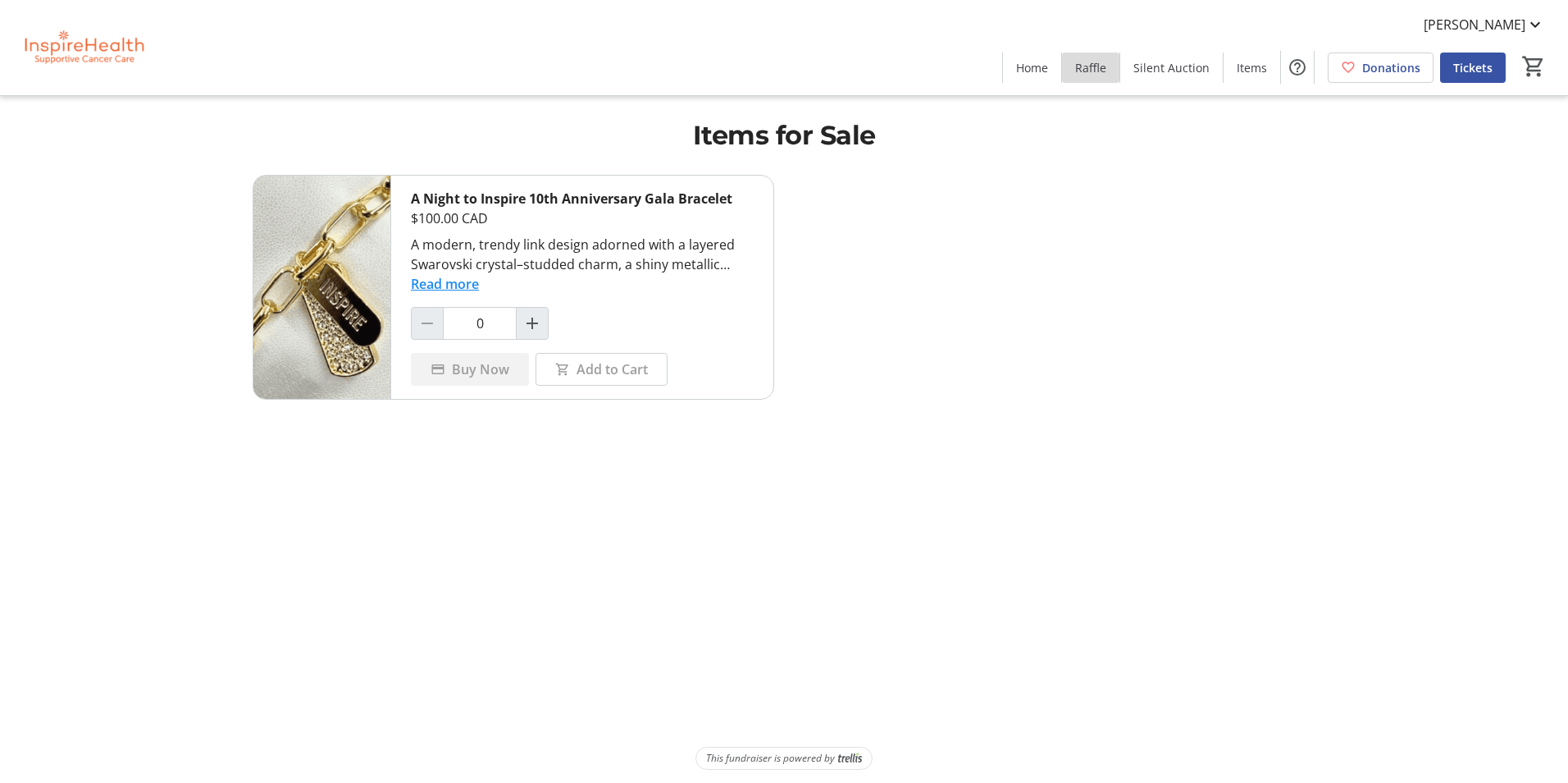
click at [1098, 50] on span at bounding box center [1090, 67] width 57 height 39
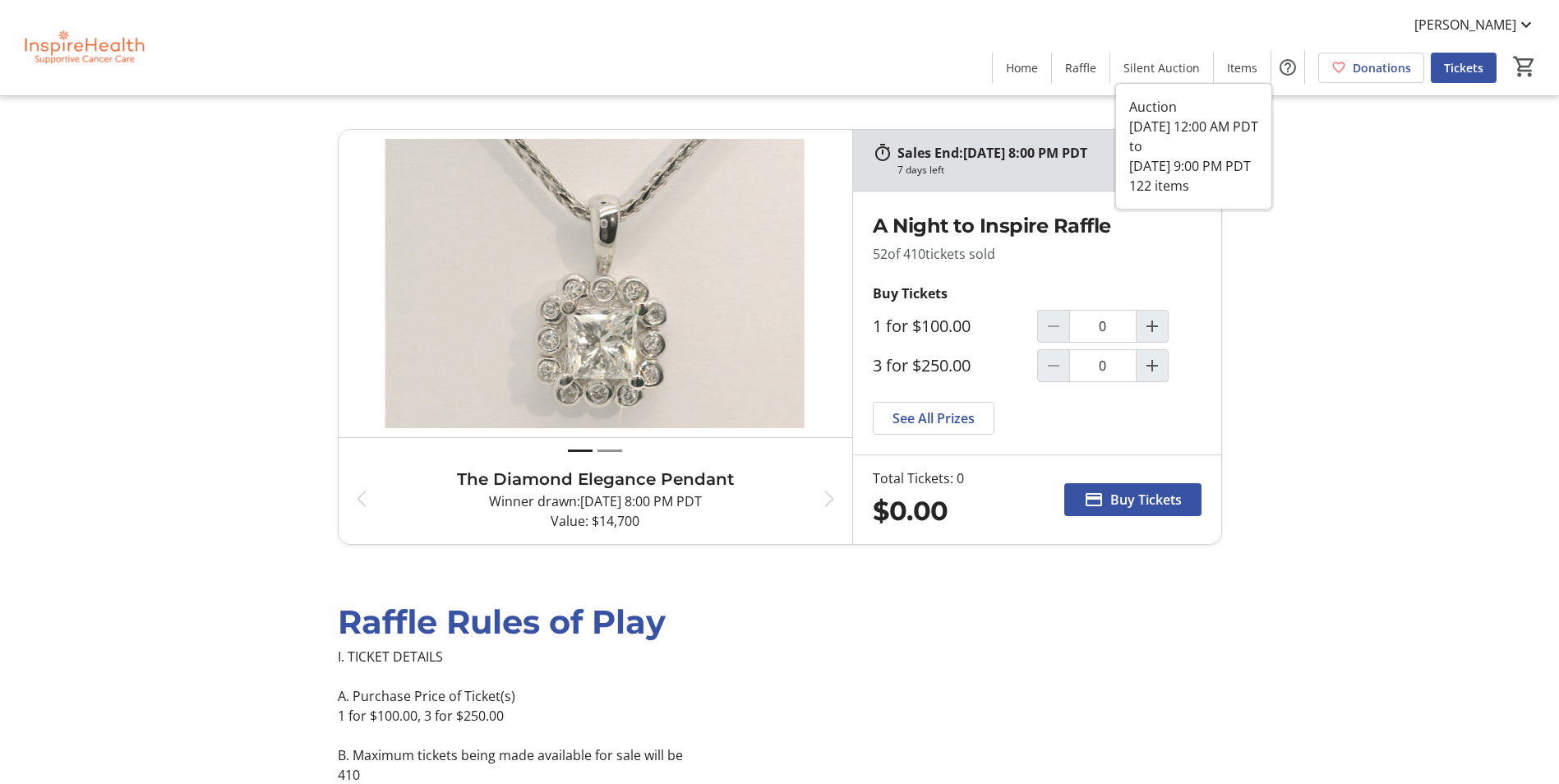
drag, startPoint x: 1183, startPoint y: 74, endPoint x: 1141, endPoint y: 71, distance: 42.1
click at [1183, 74] on span "Silent Auction" at bounding box center [1162, 67] width 77 height 17
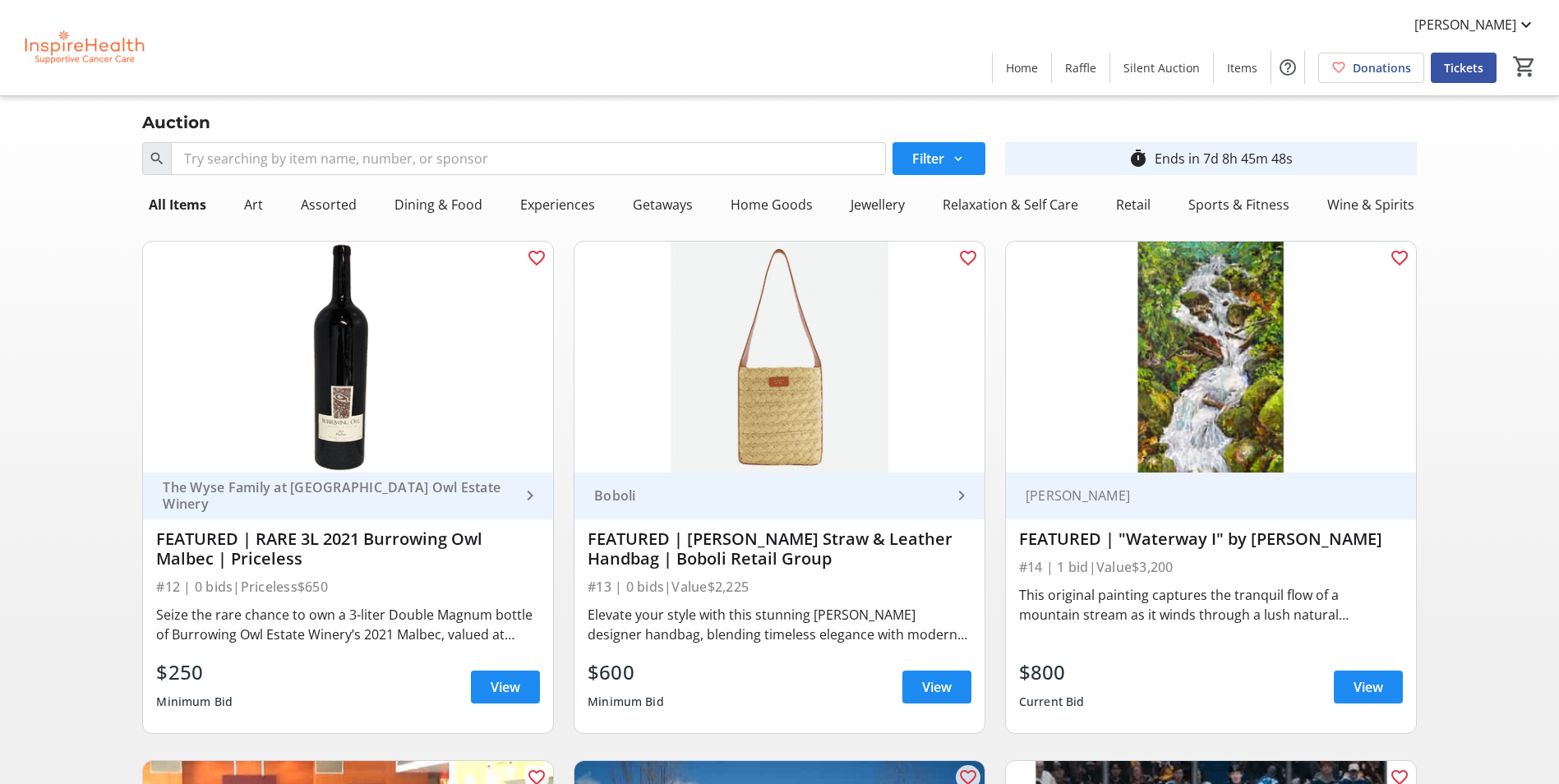
click at [87, 64] on img at bounding box center [83, 48] width 146 height 82
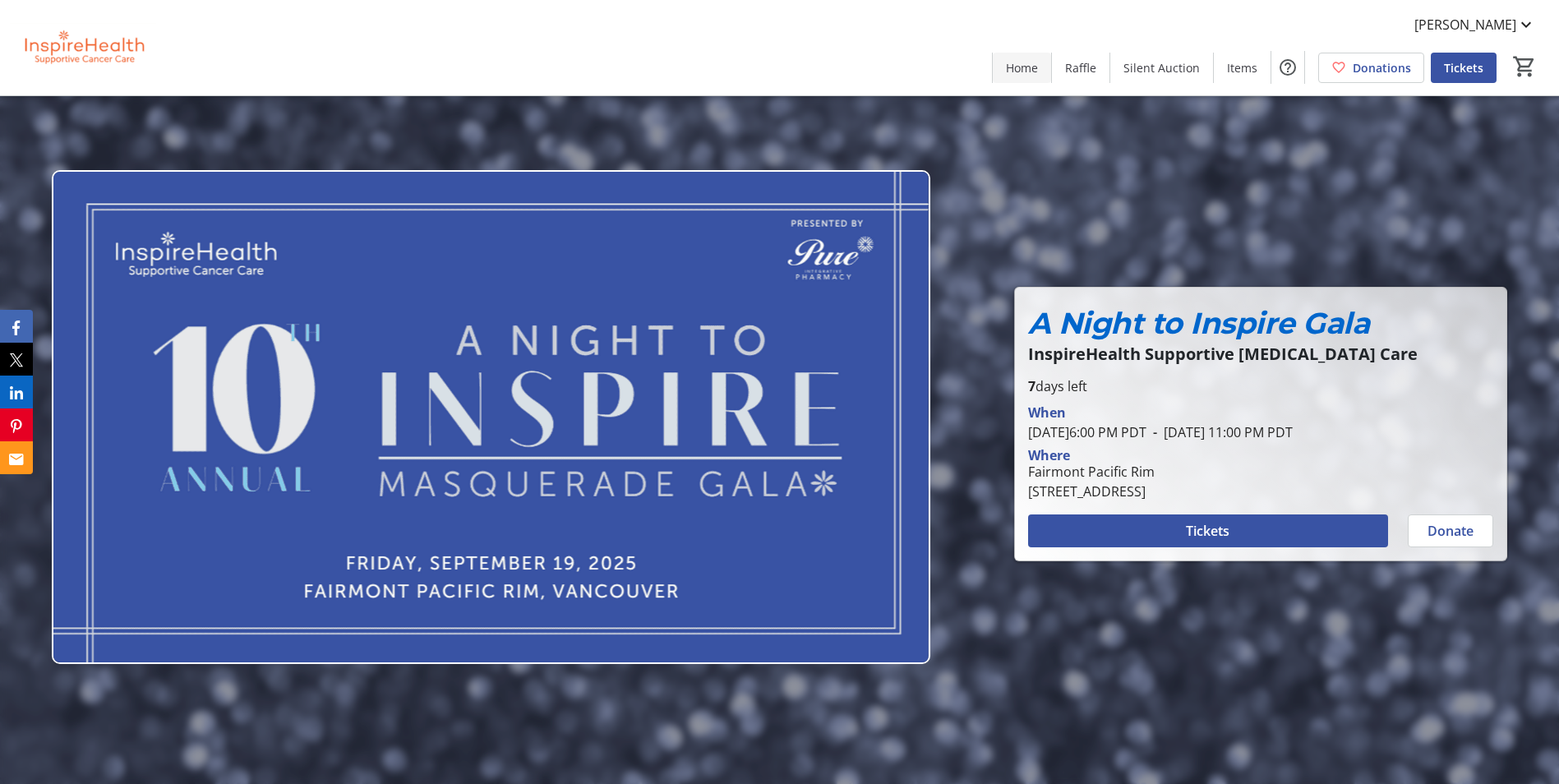
click at [1038, 70] on span "Home" at bounding box center [1022, 67] width 32 height 17
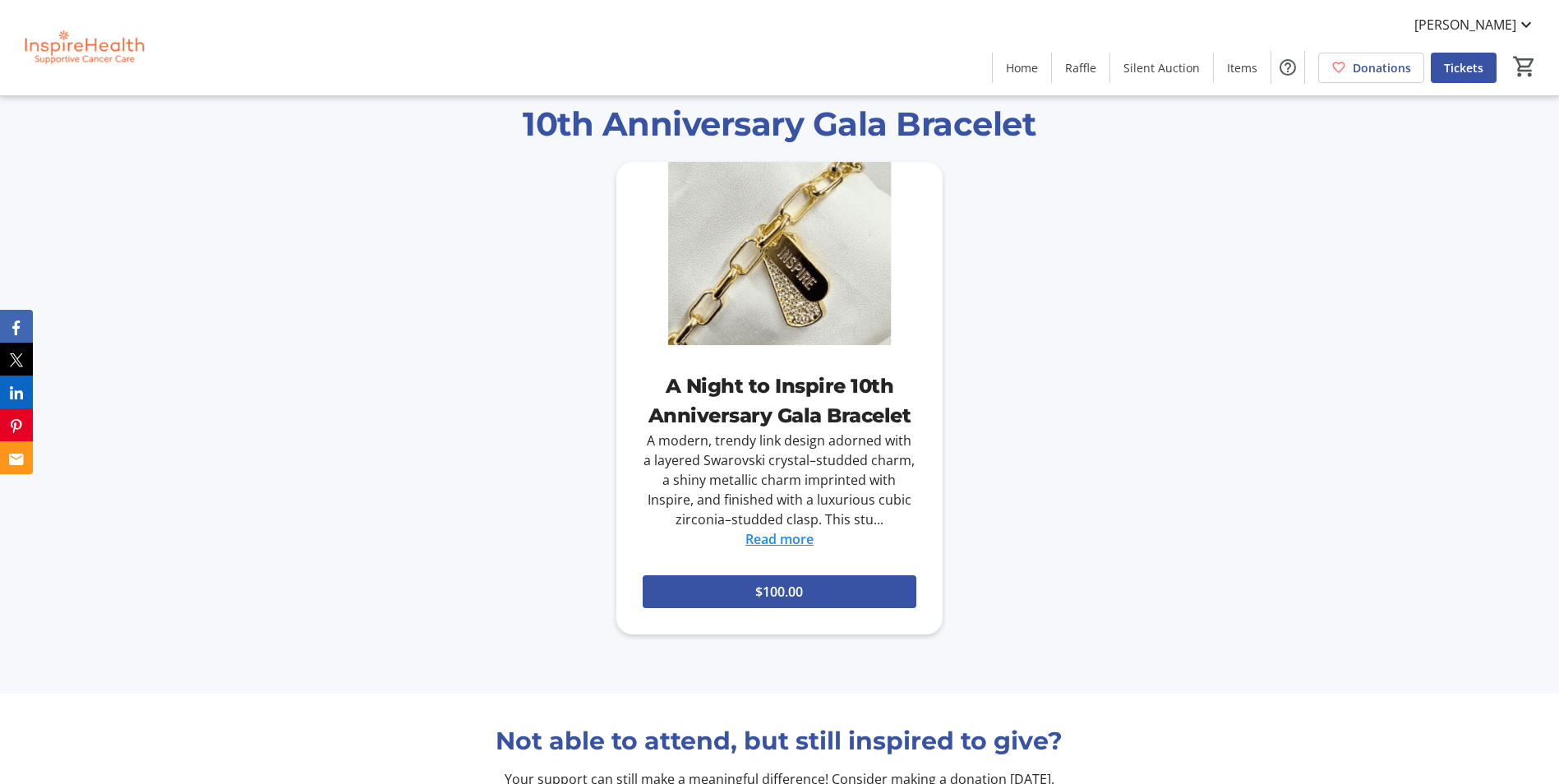
scroll to position [3041, 0]
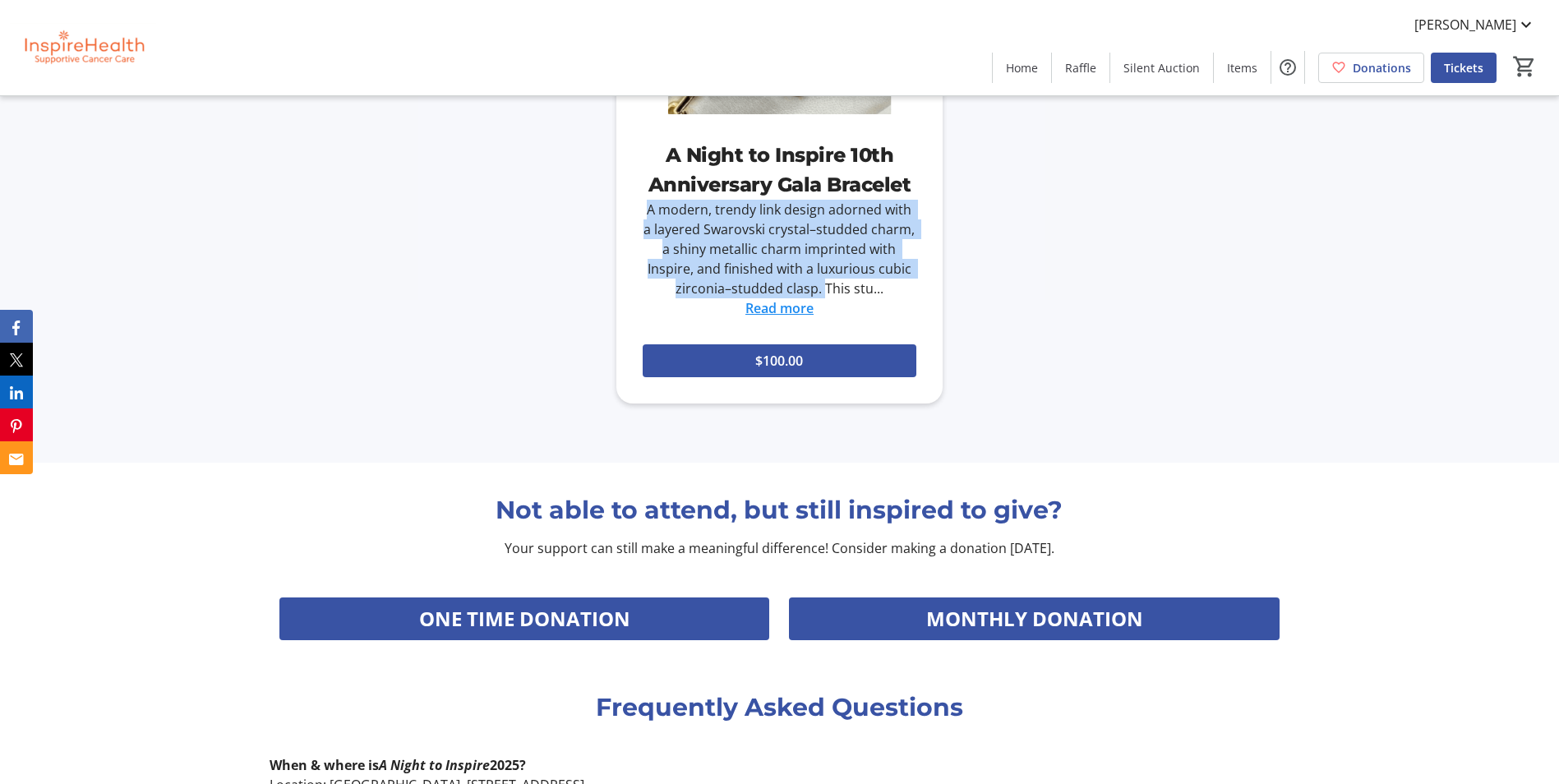
drag, startPoint x: 795, startPoint y: 291, endPoint x: 629, endPoint y: 213, distance: 183.4
click at [629, 213] on div "A Night to Inspire 10th Anniversary Gala Bracelet A modern, trendy link design …" at bounding box center [780, 223] width 328 height 217
drag, startPoint x: 629, startPoint y: 213, endPoint x: 751, endPoint y: 240, distance: 125.0
copy div "A modern, trendy link design adorned with a layered Swarovski crystal–studded c…"
click at [1231, 71] on span "Items" at bounding box center [1242, 67] width 30 height 17
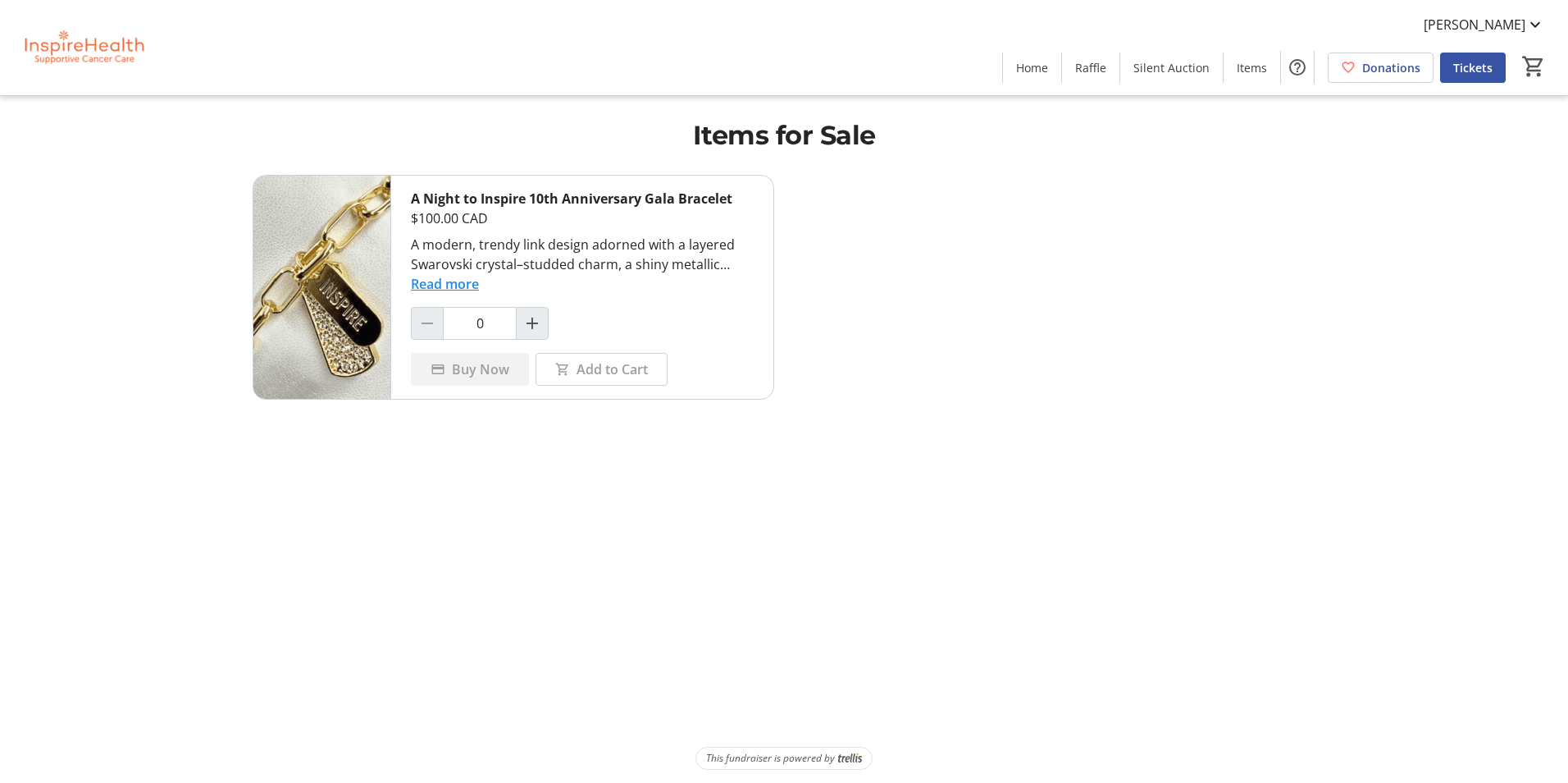
click at [96, 49] on img at bounding box center [83, 48] width 146 height 82
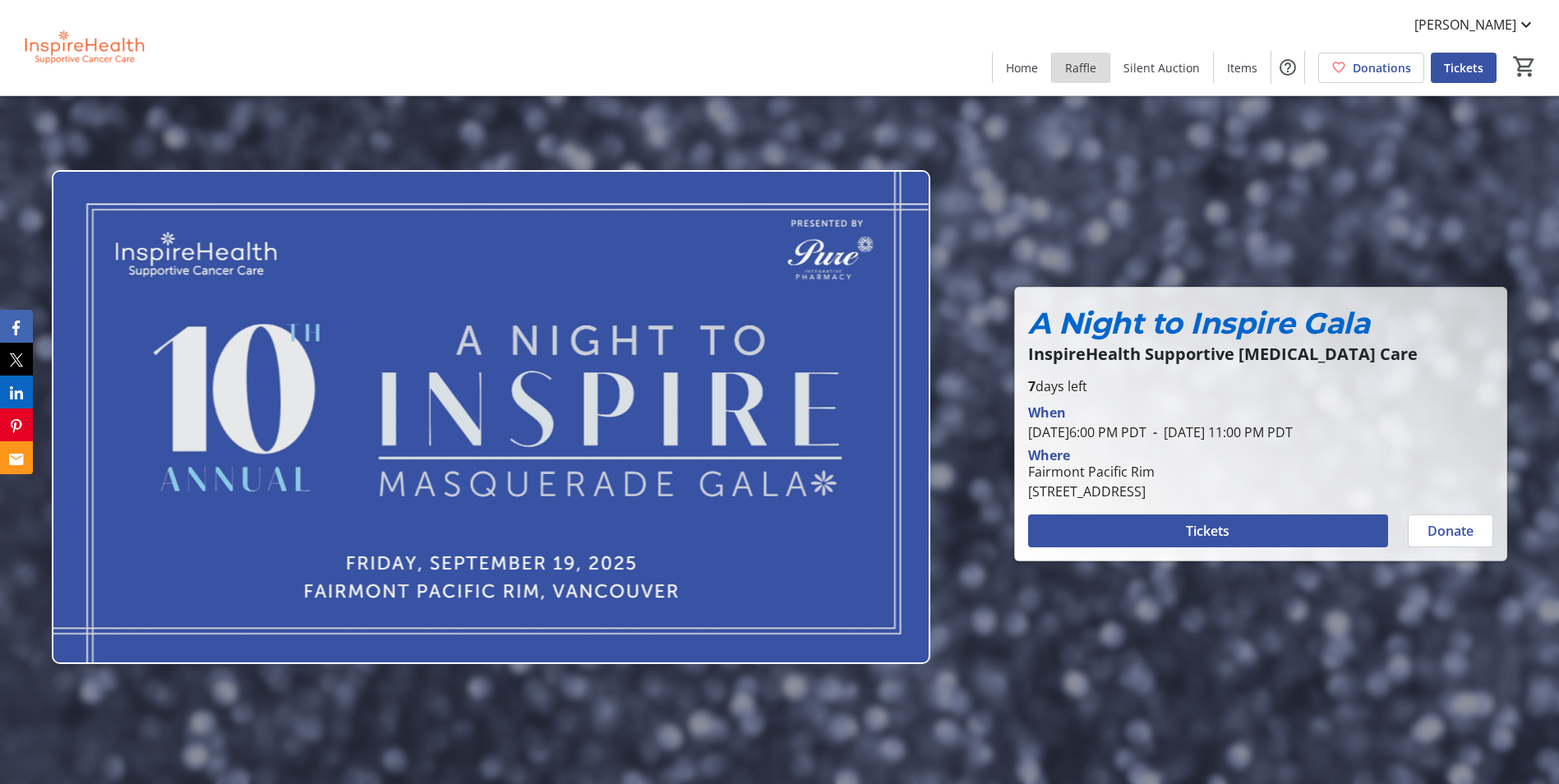
click at [1074, 71] on span "Raffle" at bounding box center [1080, 67] width 31 height 17
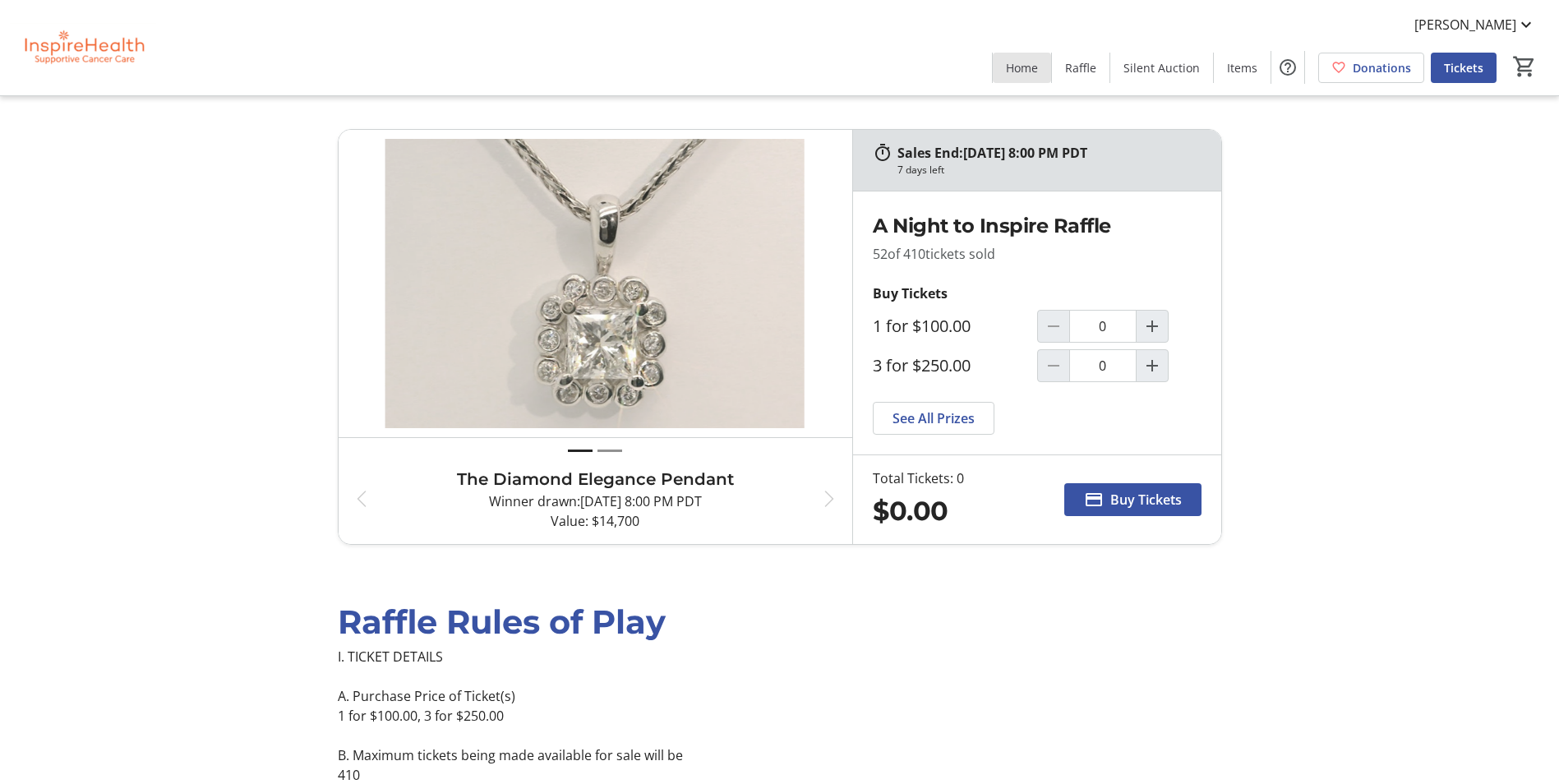
click at [1037, 70] on span "Home" at bounding box center [1022, 67] width 32 height 17
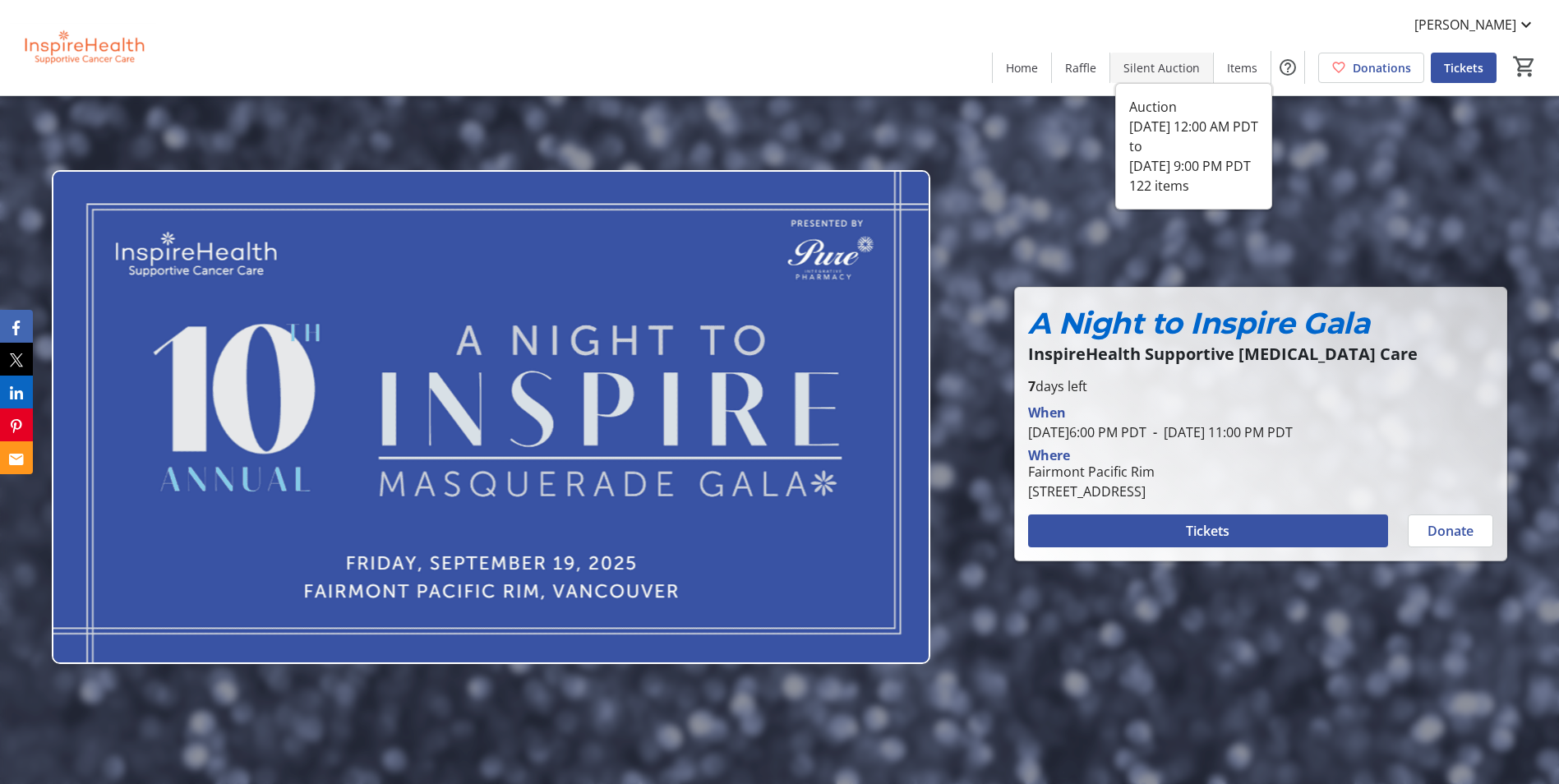
click at [1181, 76] on span "Silent Auction" at bounding box center [1162, 67] width 77 height 17
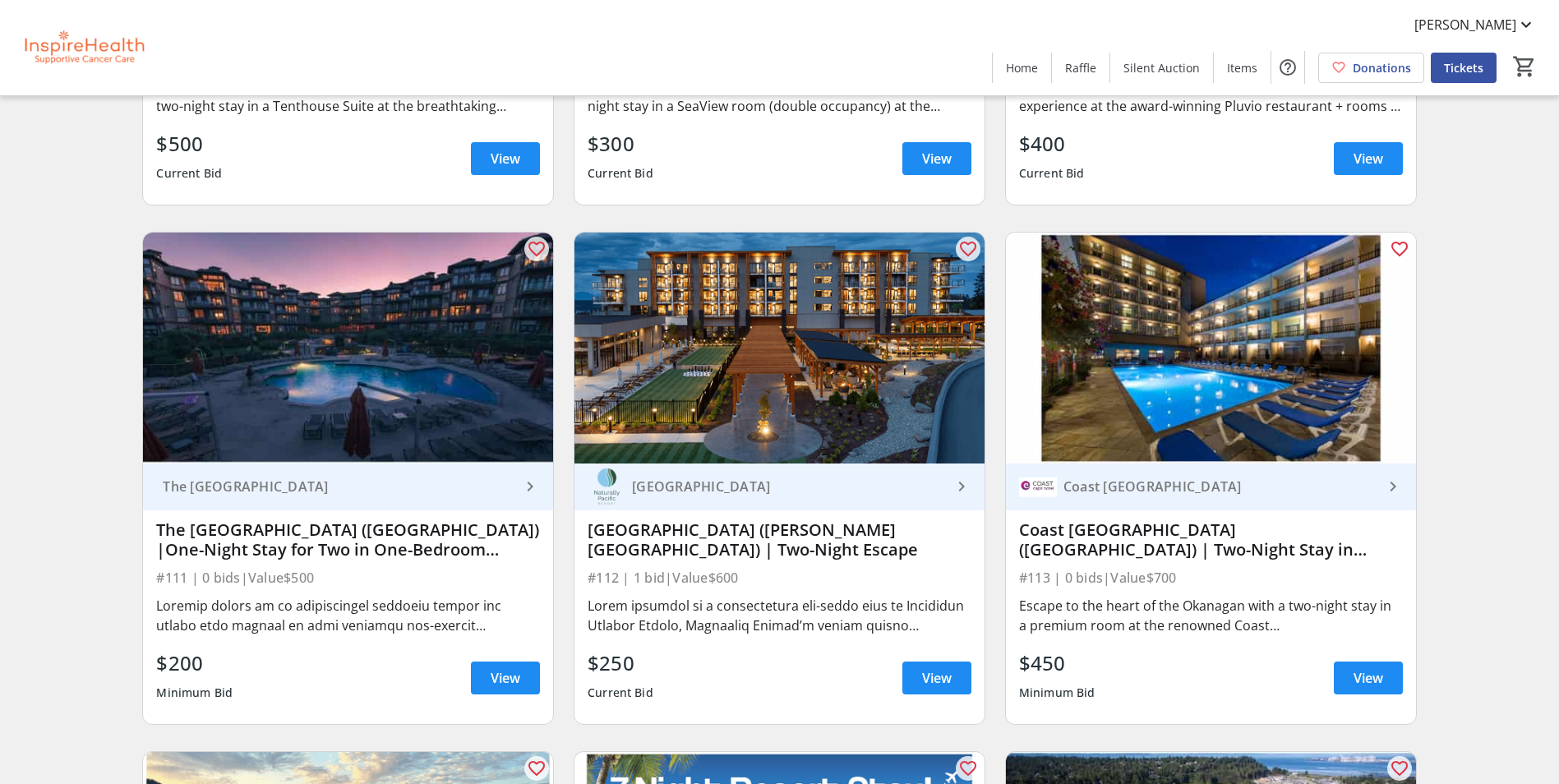
scroll to position [2630, 0]
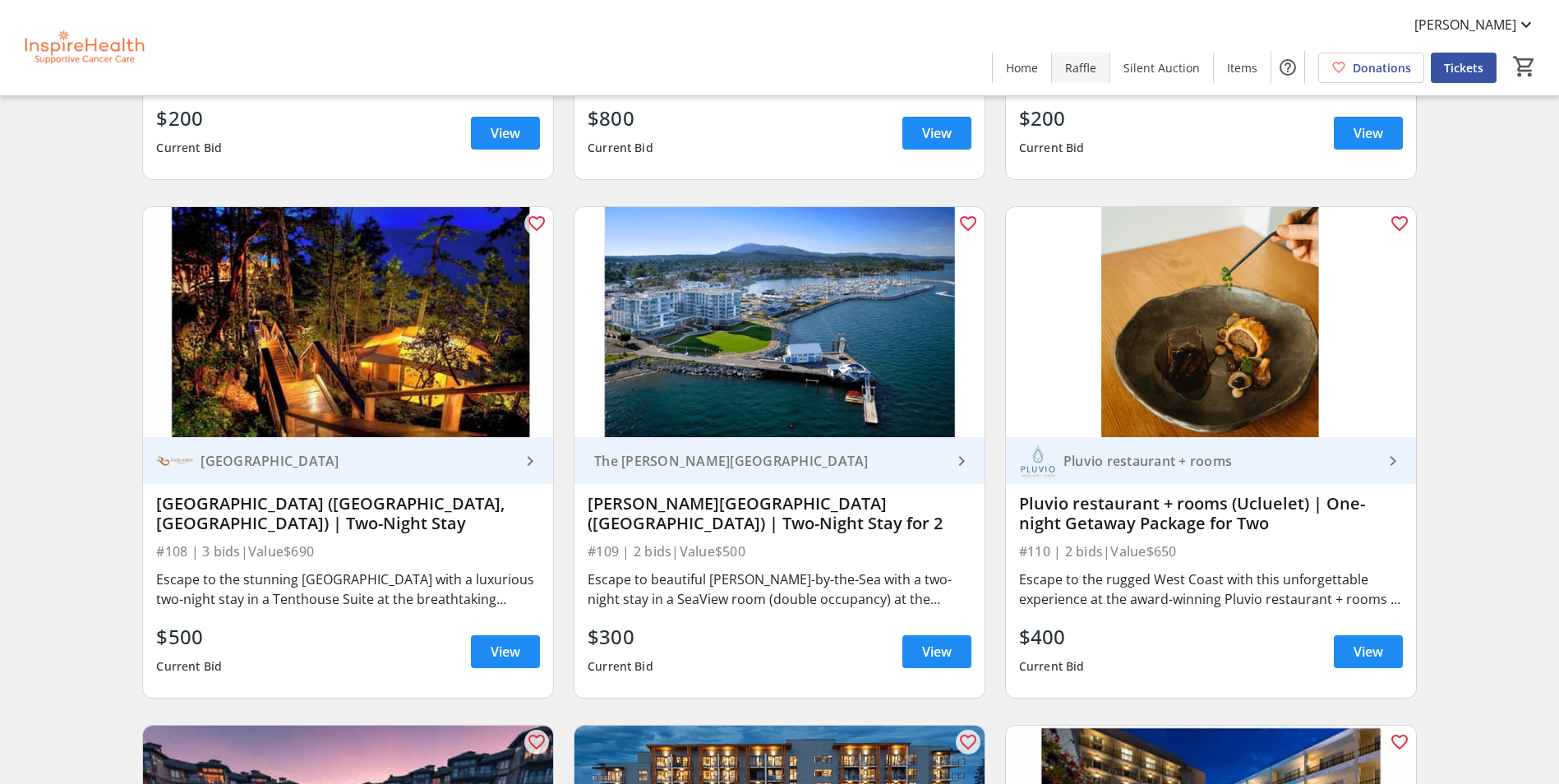
click at [1091, 69] on span "Raffle" at bounding box center [1080, 67] width 31 height 17
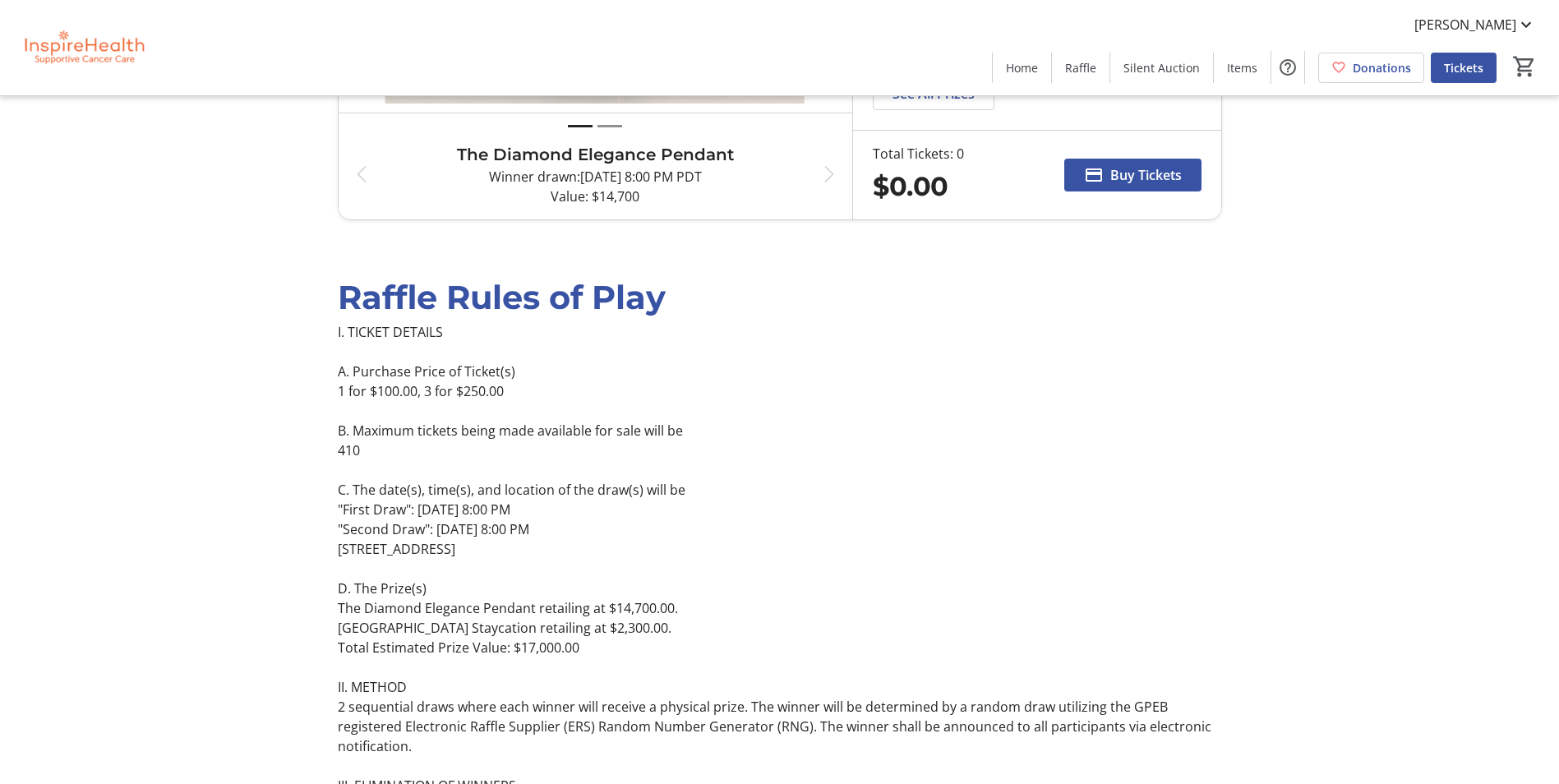
scroll to position [82, 0]
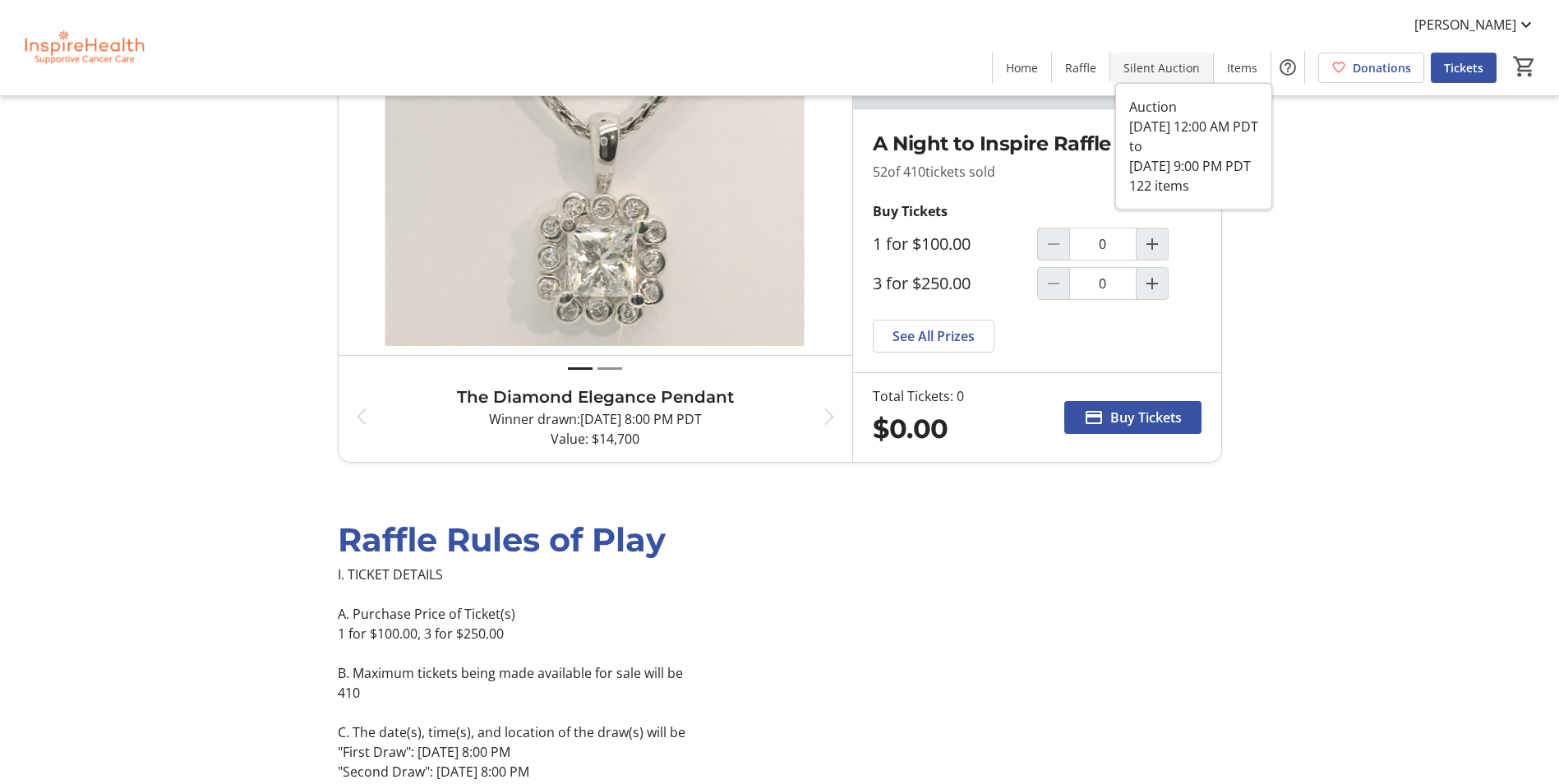
click at [1151, 64] on span "Silent Auction" at bounding box center [1162, 67] width 77 height 17
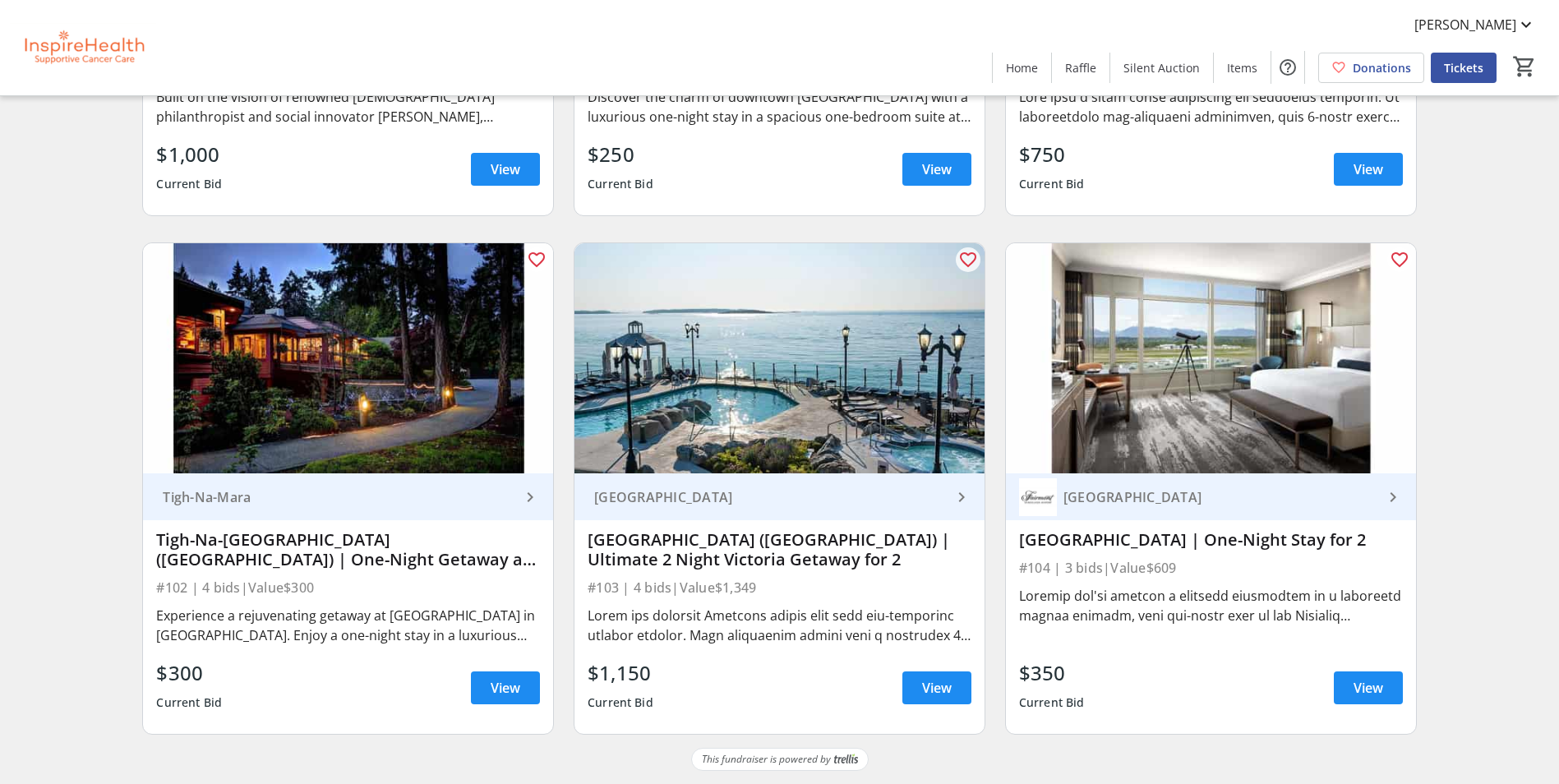
scroll to position [1556, 0]
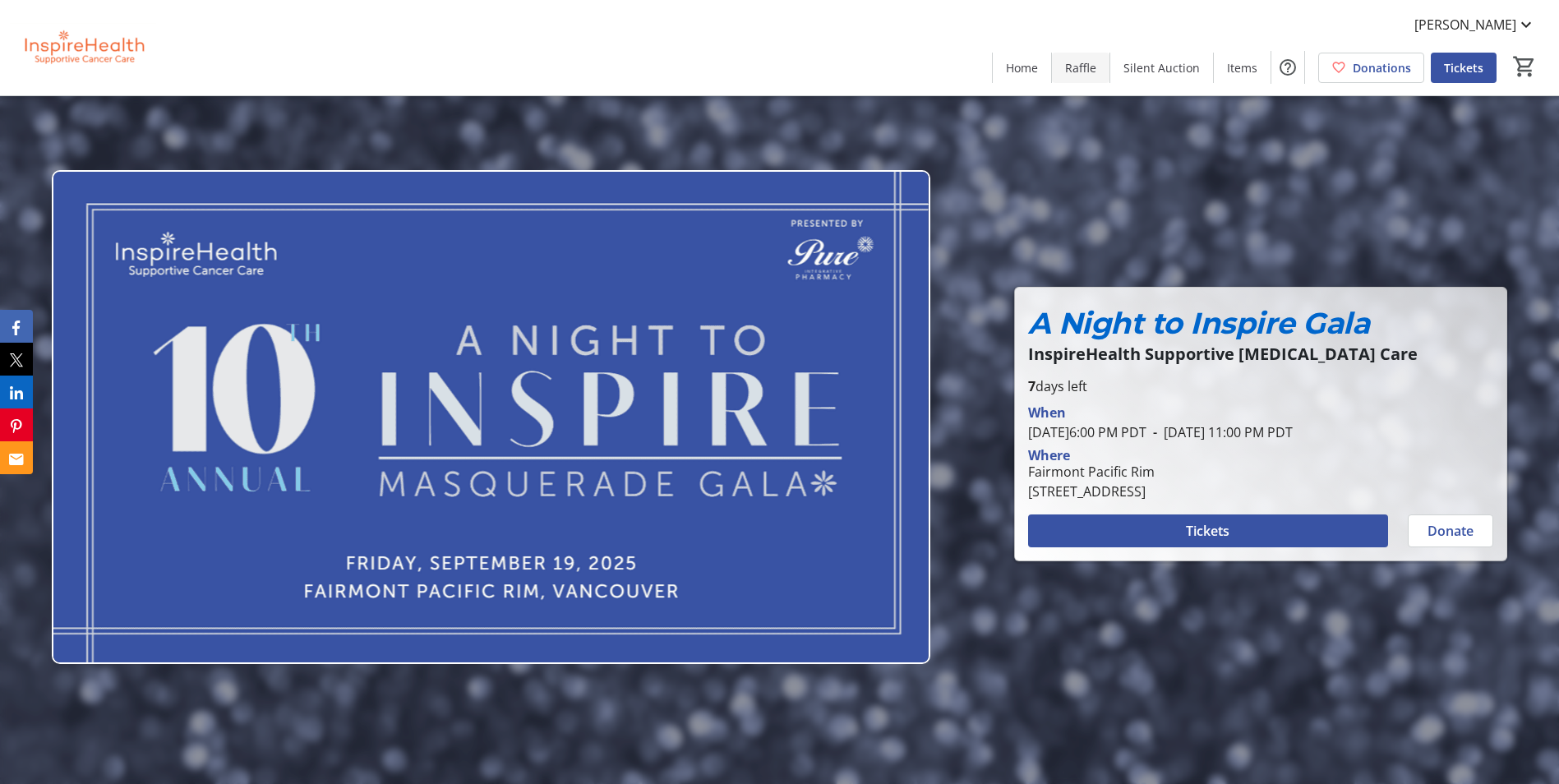
click at [1080, 76] on span "Raffle" at bounding box center [1080, 67] width 31 height 17
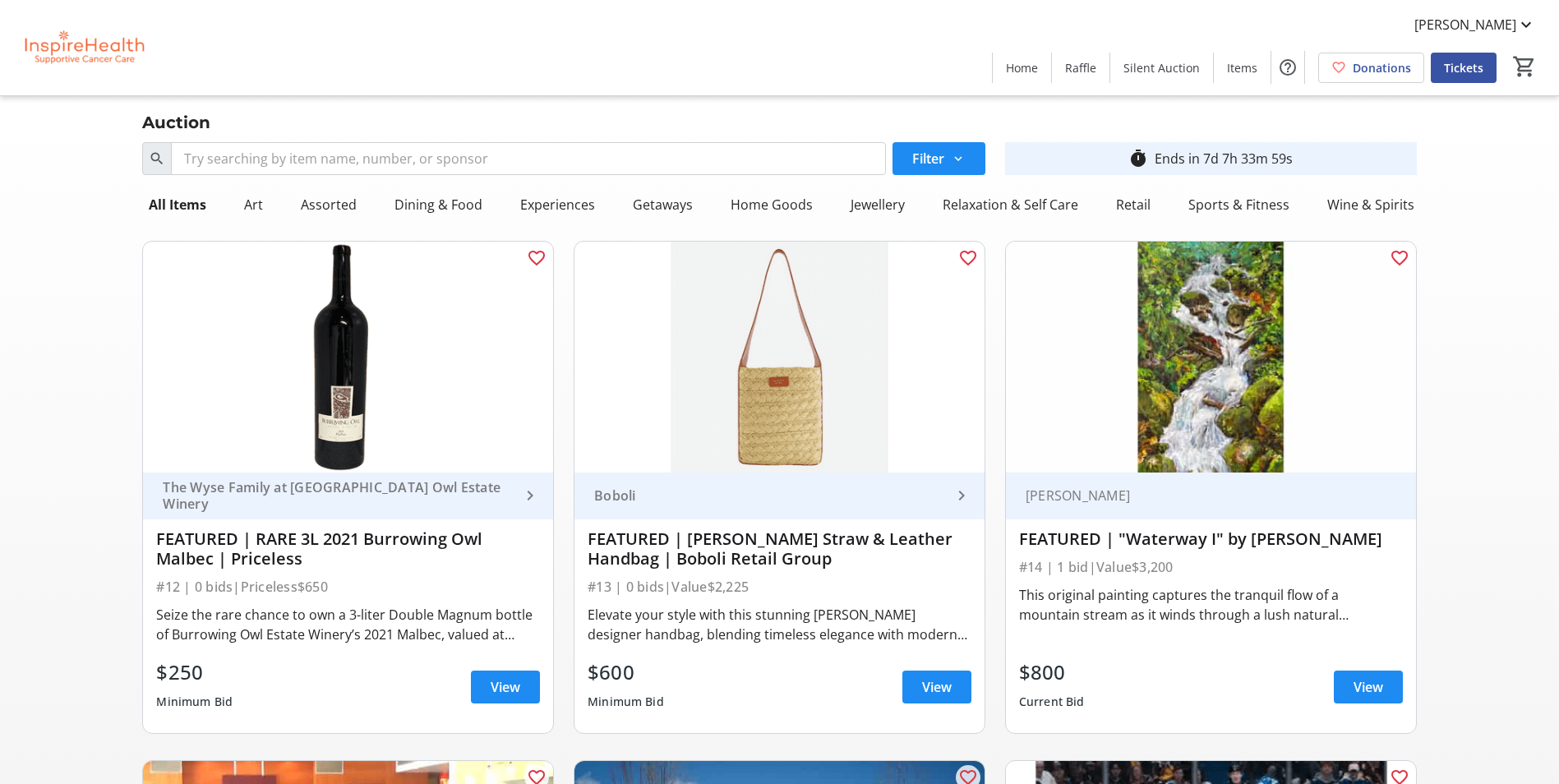
scroll to position [3664, 0]
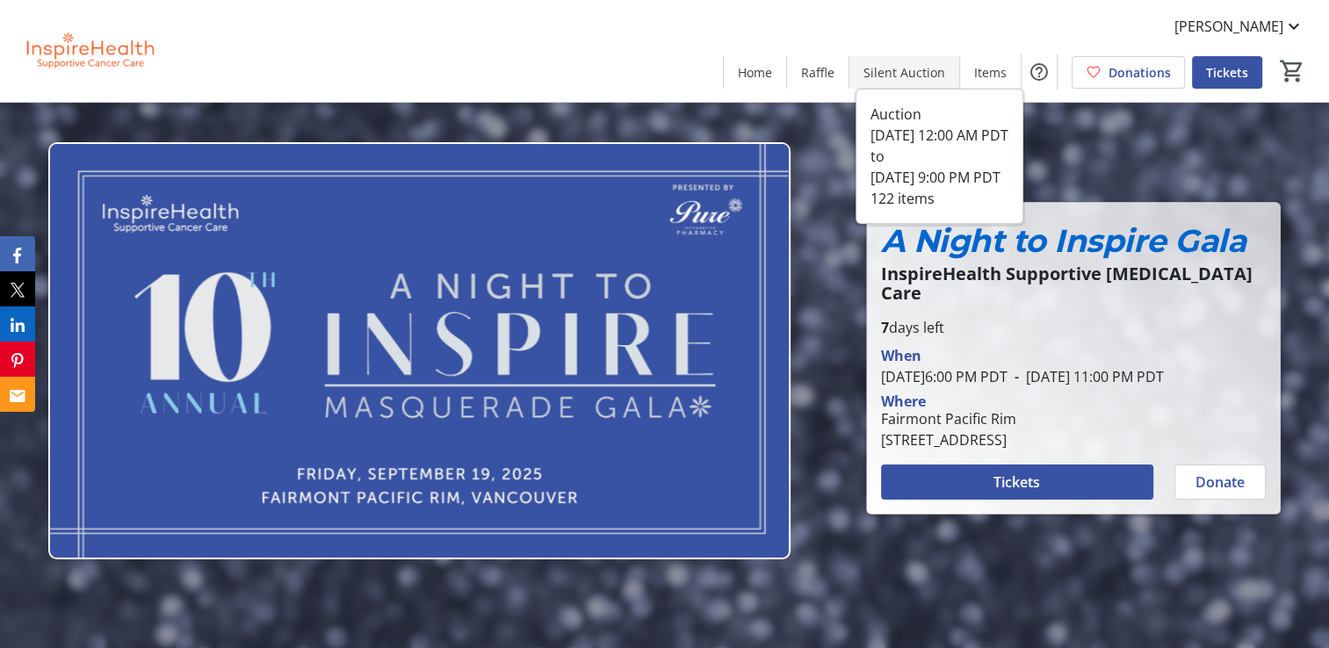
click at [895, 68] on span "Silent Auction" at bounding box center [904, 72] width 82 height 18
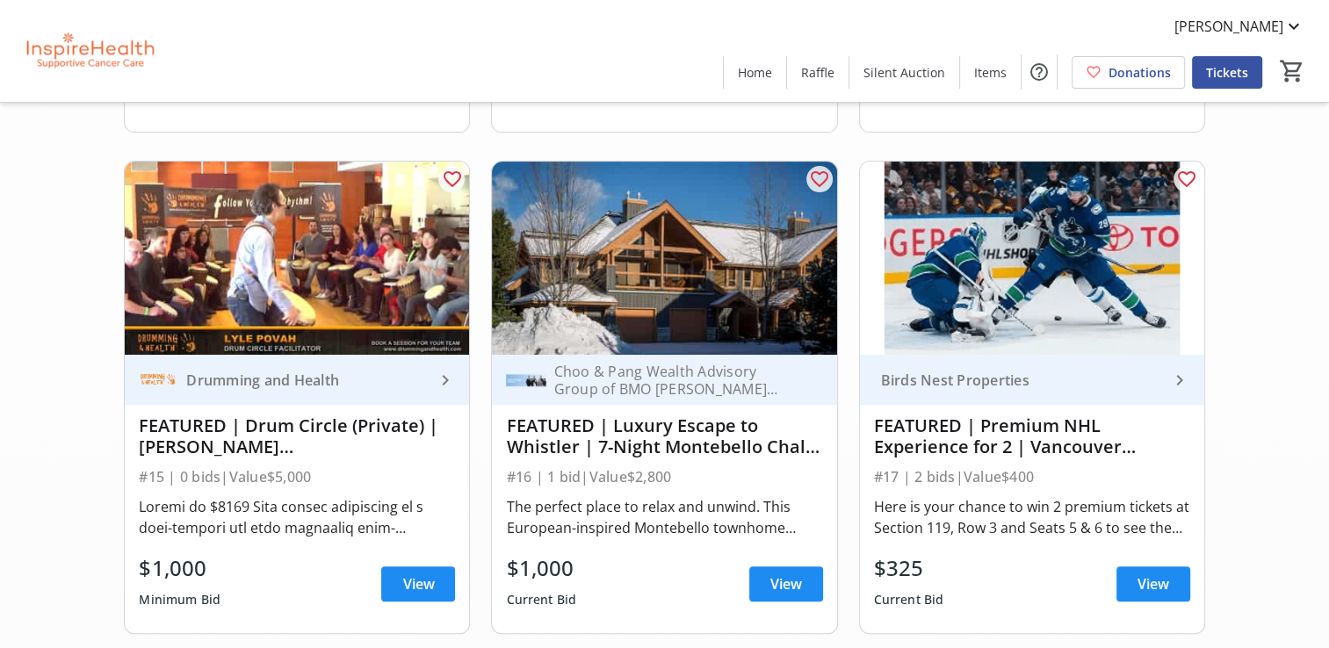
scroll to position [671, 0]
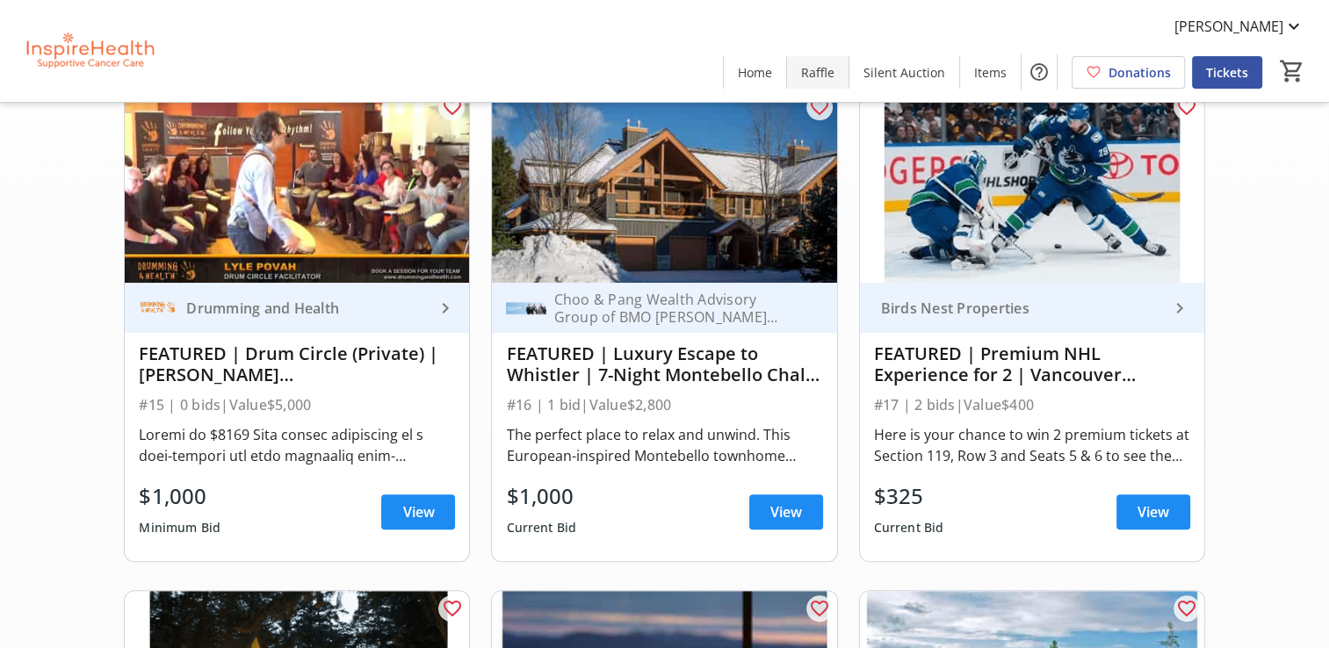
click at [820, 69] on span "Raffle" at bounding box center [817, 72] width 33 height 18
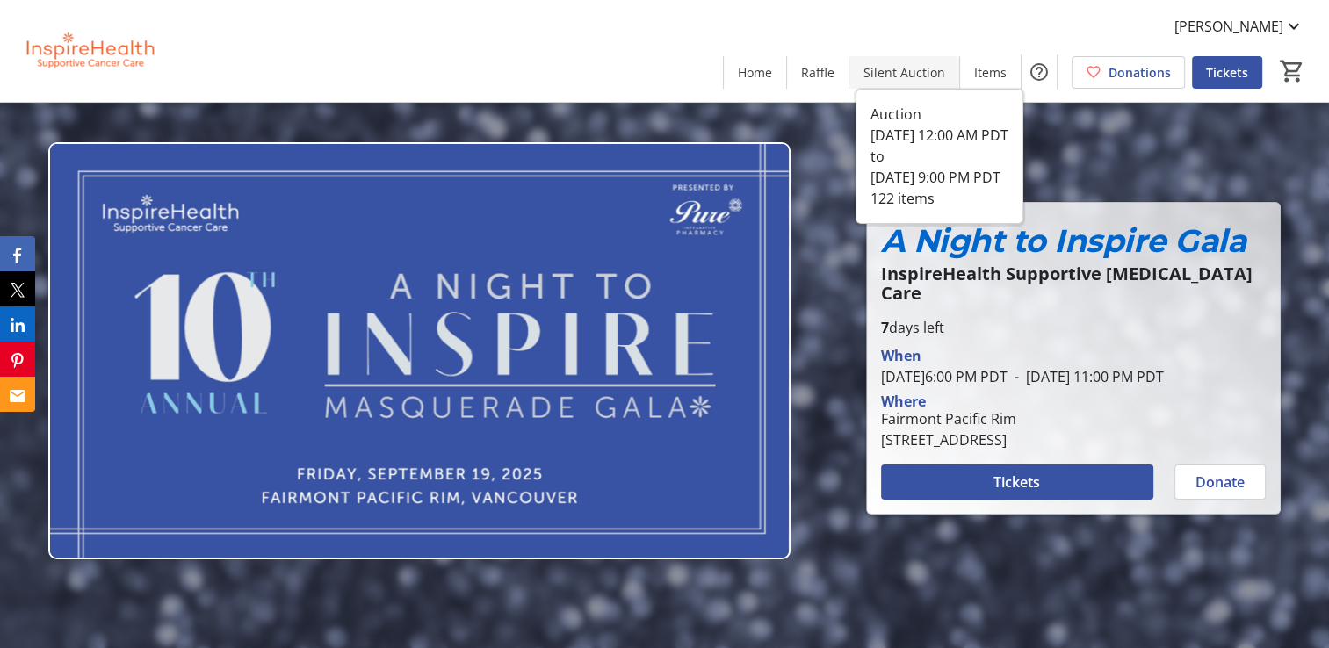
click at [924, 72] on span "Silent Auction" at bounding box center [904, 72] width 82 height 18
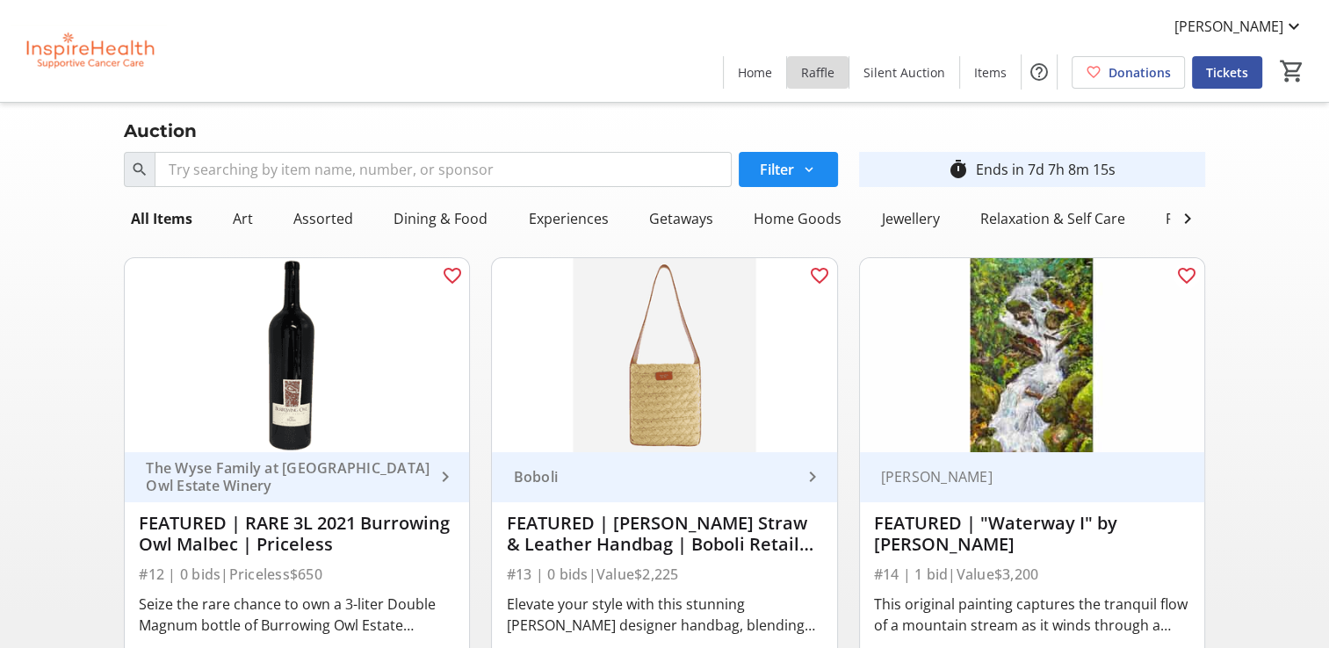
click at [816, 64] on span "Raffle" at bounding box center [817, 72] width 33 height 18
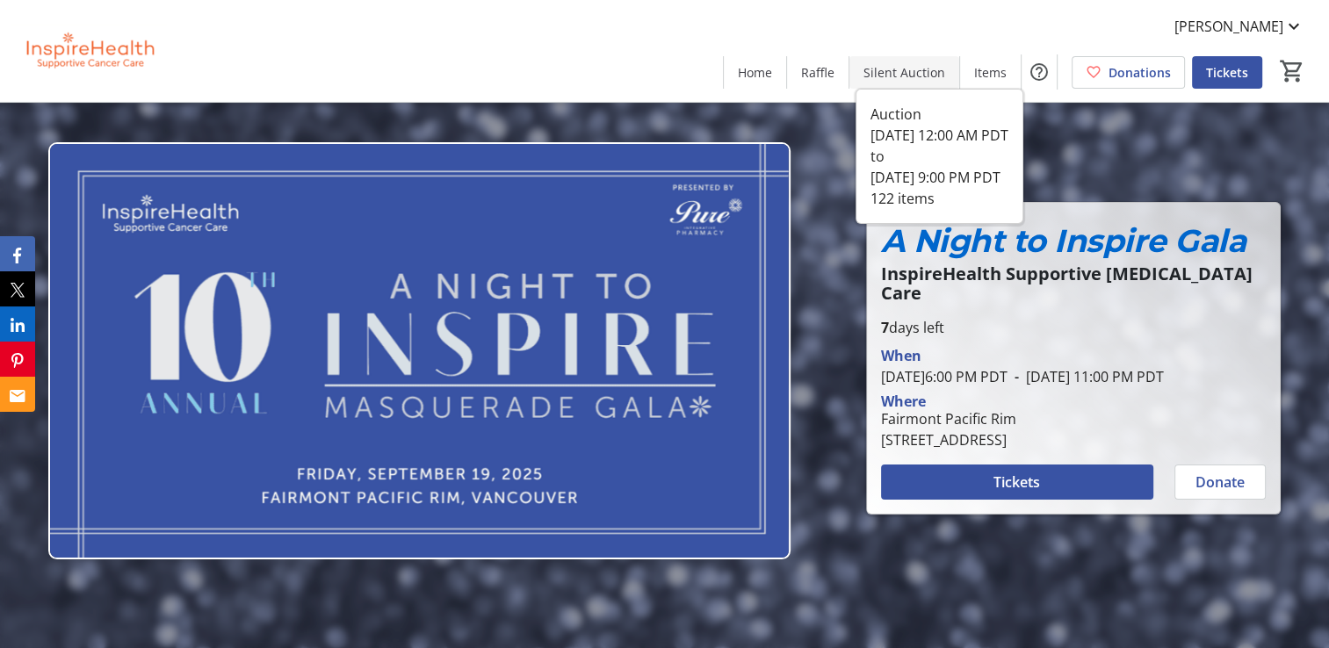
click at [905, 78] on span "Silent Auction" at bounding box center [904, 72] width 82 height 18
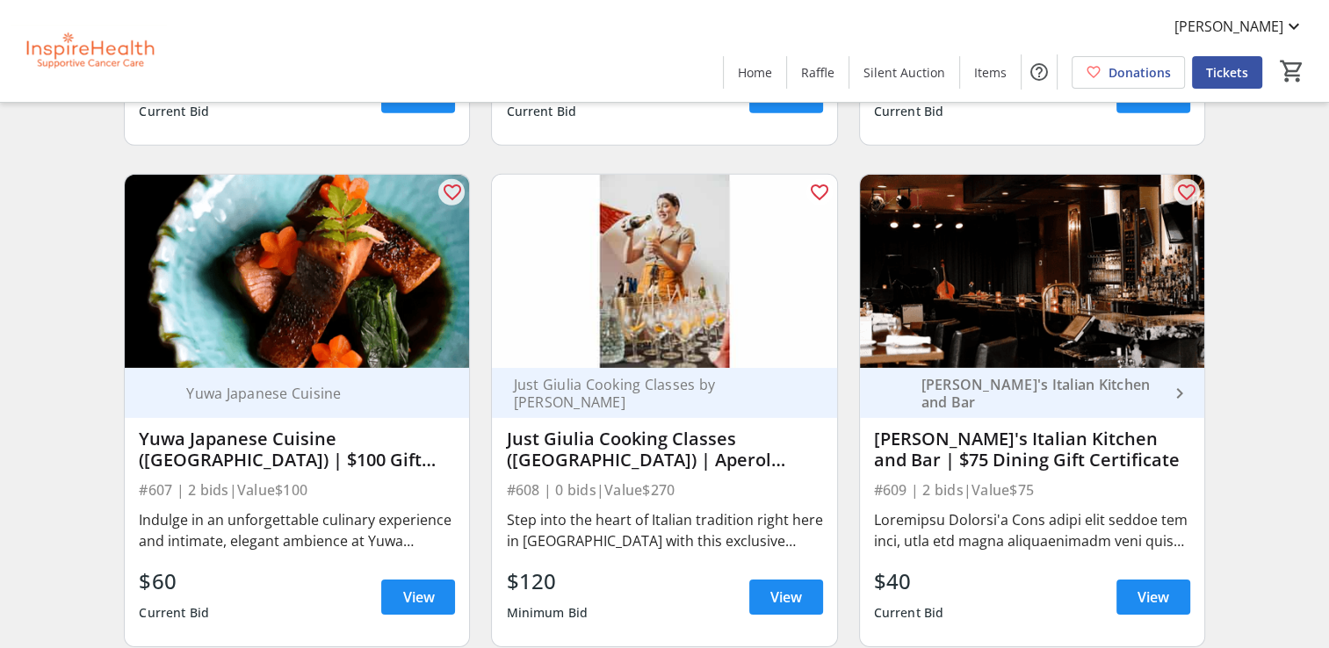
scroll to position [12297, 0]
